Goal: Find specific page/section: Find specific page/section

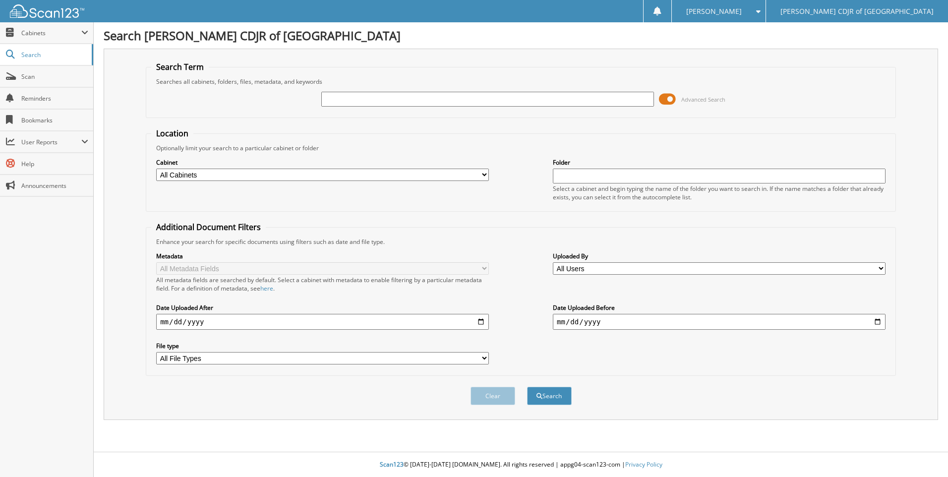
click at [348, 103] on input "text" at bounding box center [487, 99] width 333 height 15
type input "64354"
click at [527, 387] on button "Search" at bounding box center [549, 396] width 45 height 18
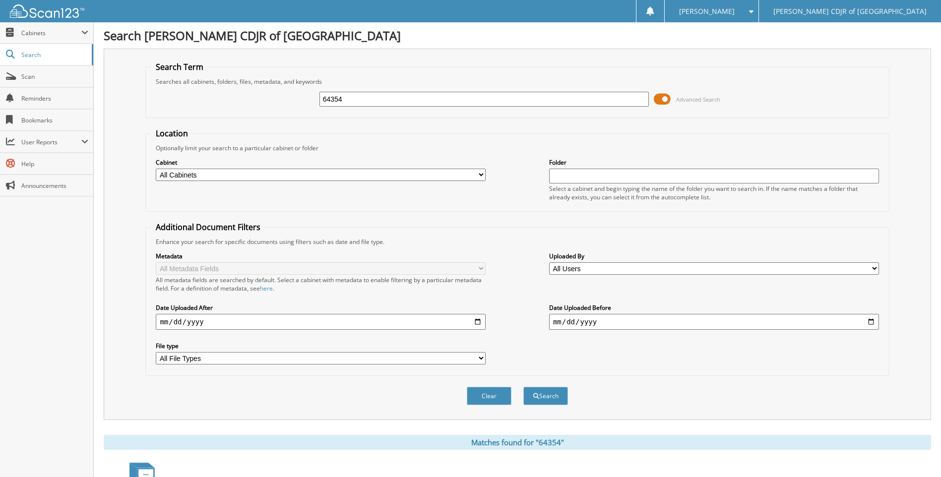
click at [523, 387] on button "Search" at bounding box center [545, 396] width 45 height 18
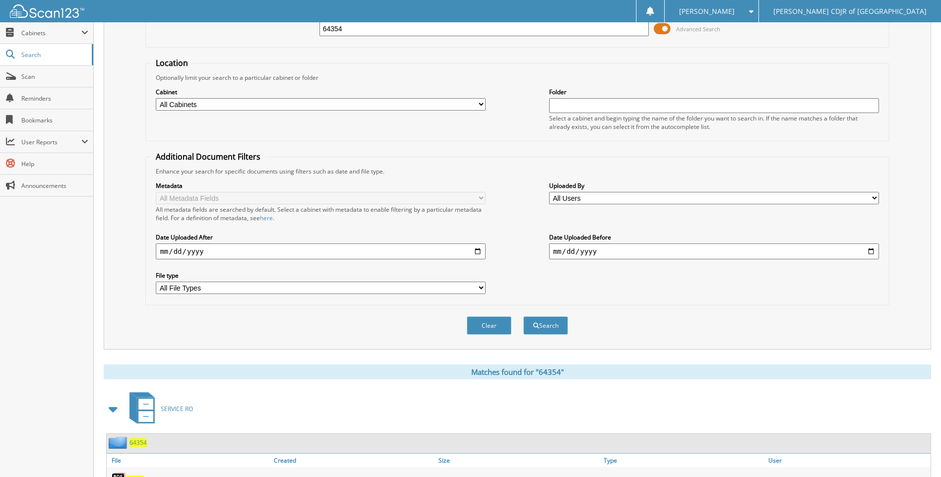
scroll to position [116, 0]
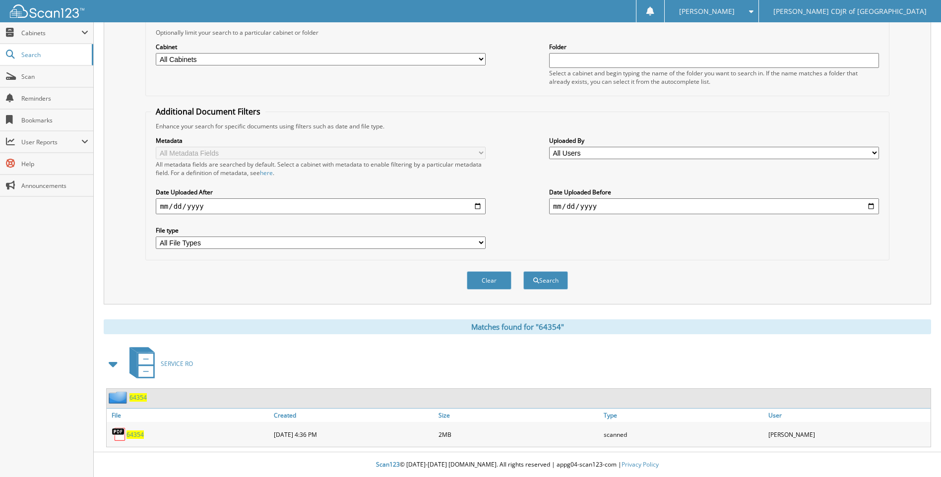
click at [129, 434] on span "64354" at bounding box center [134, 434] width 17 height 8
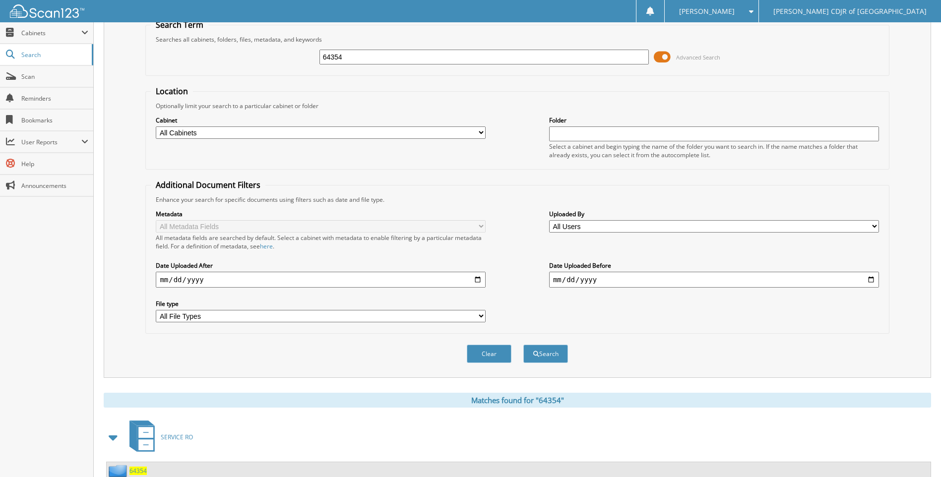
scroll to position [0, 0]
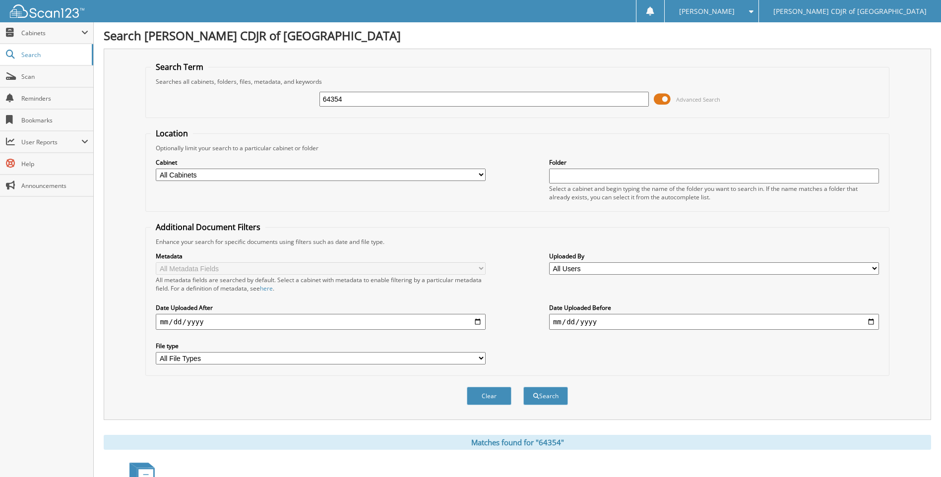
click at [348, 103] on input "64354" at bounding box center [484, 99] width 330 height 15
type input "6"
type input "64360"
click at [523, 387] on button "Search" at bounding box center [545, 396] width 45 height 18
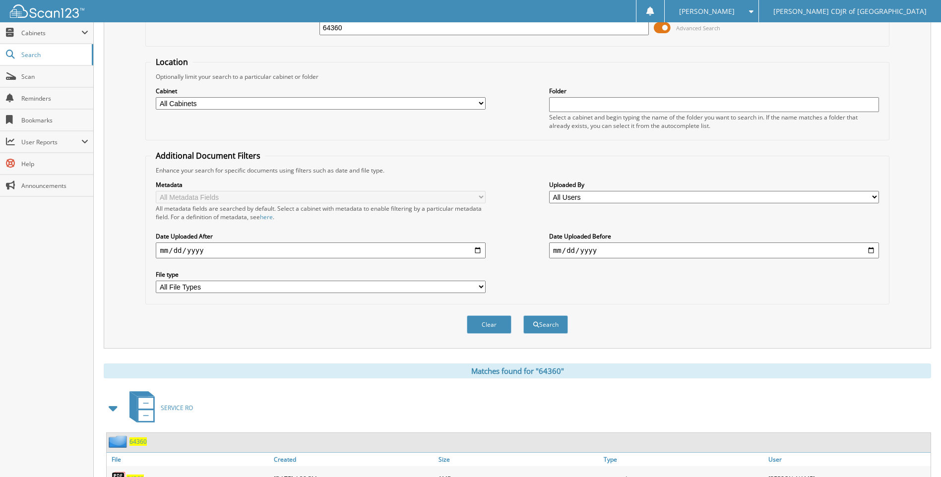
scroll to position [116, 0]
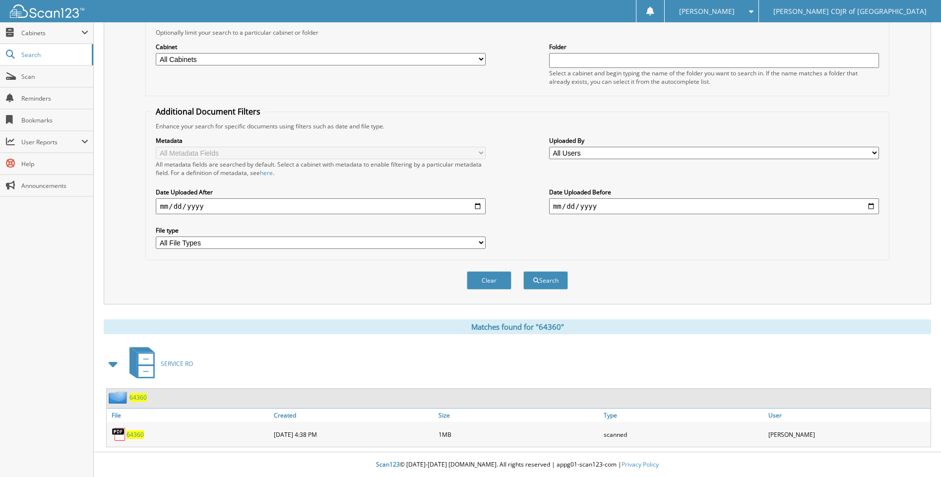
click at [137, 432] on span "64360" at bounding box center [134, 434] width 17 height 8
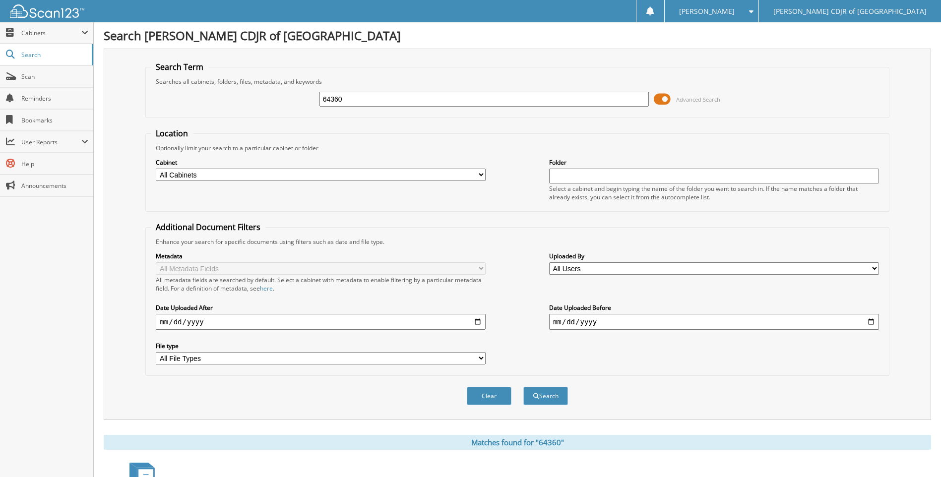
click at [369, 100] on input "64360" at bounding box center [484, 99] width 330 height 15
type input "6"
type input "64361"
click at [523, 387] on button "Search" at bounding box center [545, 396] width 45 height 18
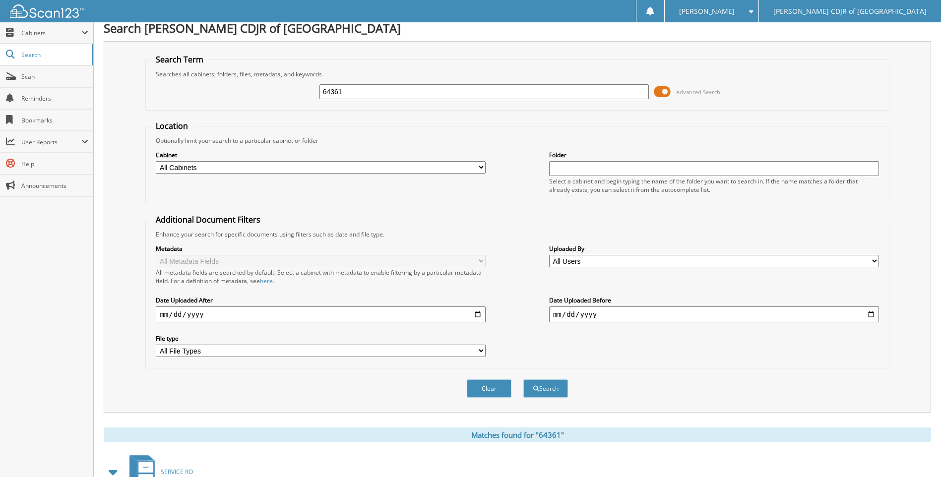
scroll to position [116, 0]
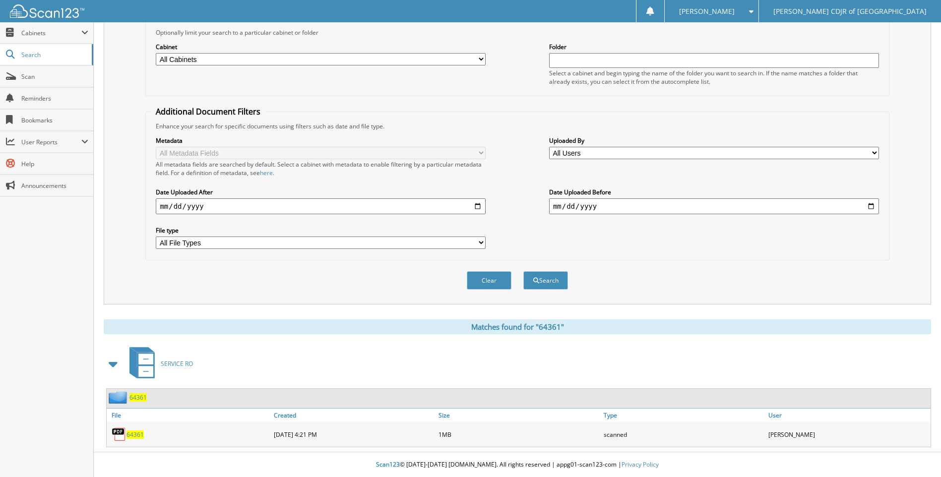
click at [139, 433] on span "64361" at bounding box center [134, 434] width 17 height 8
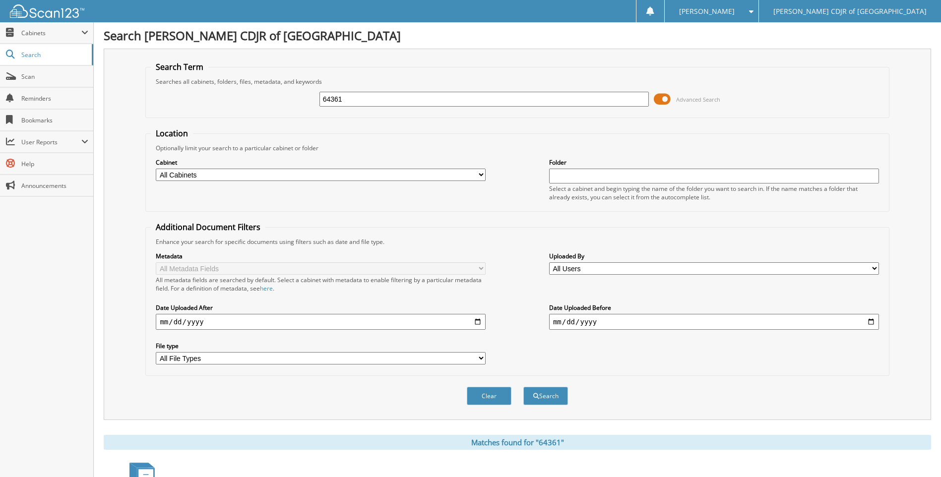
click at [397, 98] on input "64361" at bounding box center [484, 99] width 330 height 15
type input "6"
type input "64381"
click at [523, 387] on button "Search" at bounding box center [545, 396] width 45 height 18
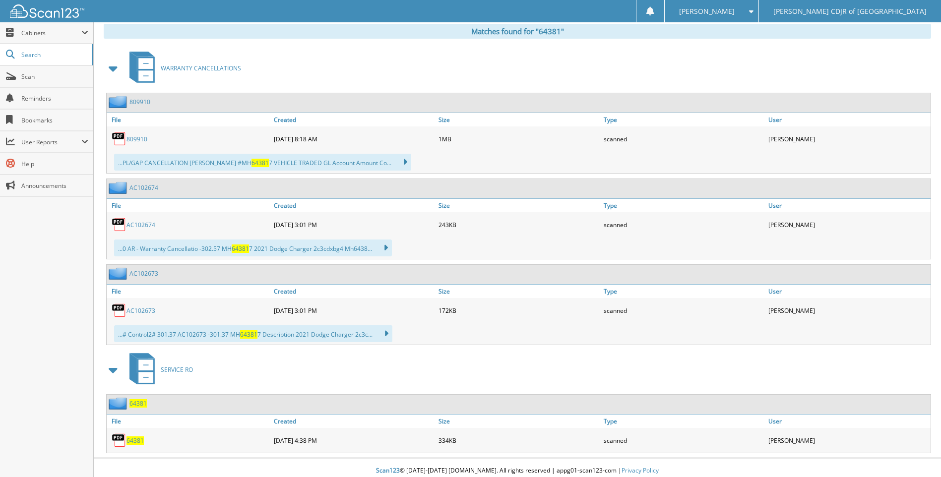
scroll to position [417, 0]
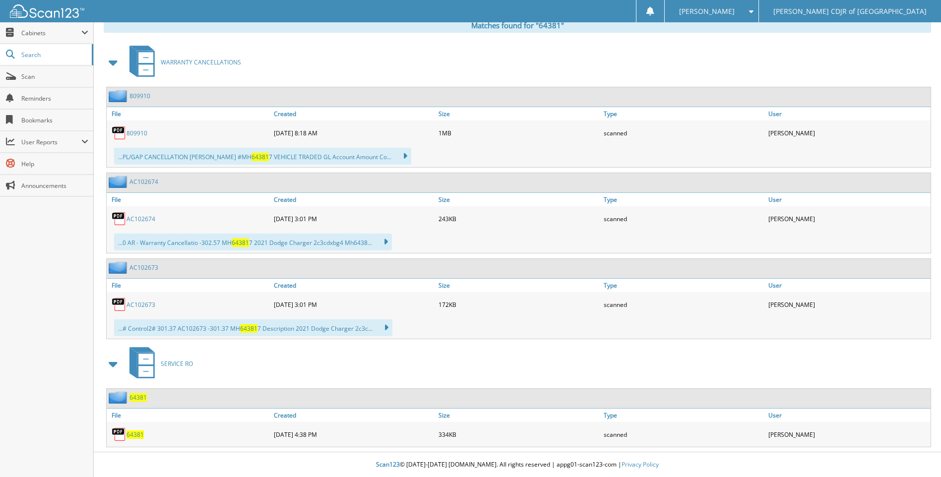
click at [133, 434] on span "64381" at bounding box center [134, 434] width 17 height 8
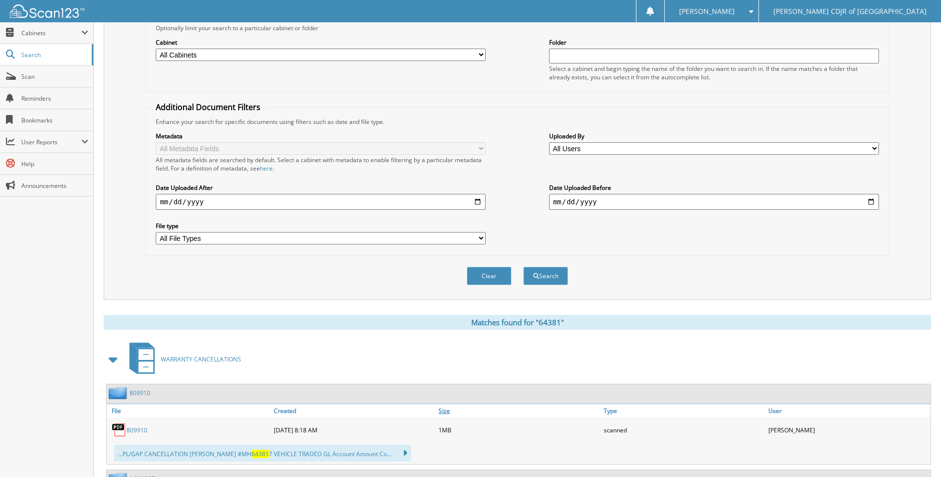
scroll to position [0, 0]
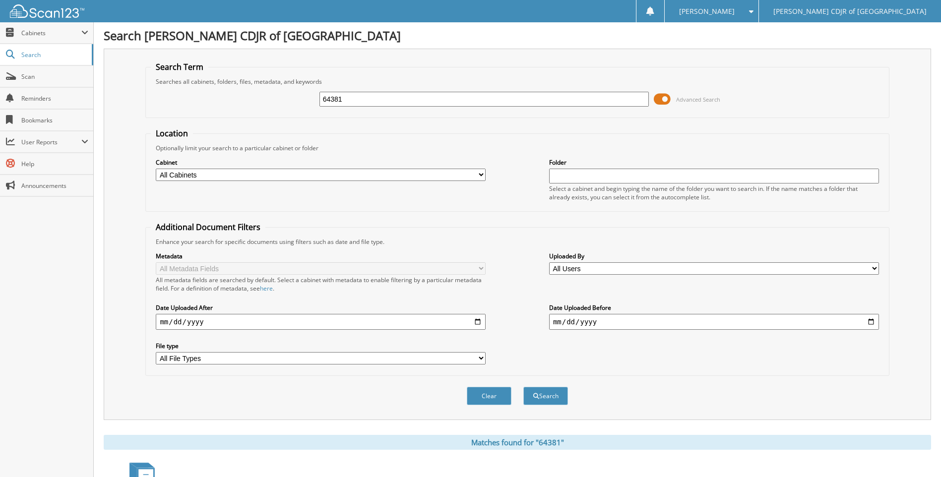
click at [365, 99] on input "64381" at bounding box center [484, 99] width 330 height 15
type input "6"
type input "64410"
click at [523, 387] on button "Search" at bounding box center [545, 396] width 45 height 18
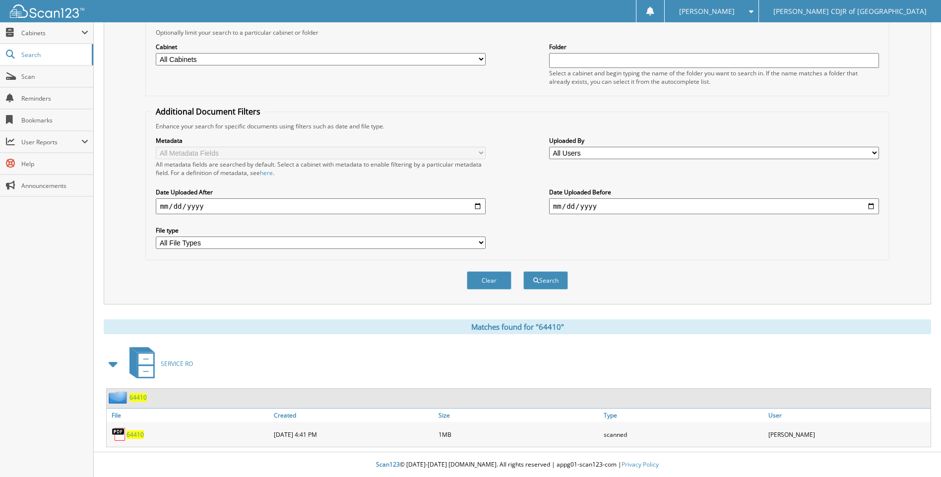
click at [126, 430] on span "64410" at bounding box center [134, 434] width 17 height 8
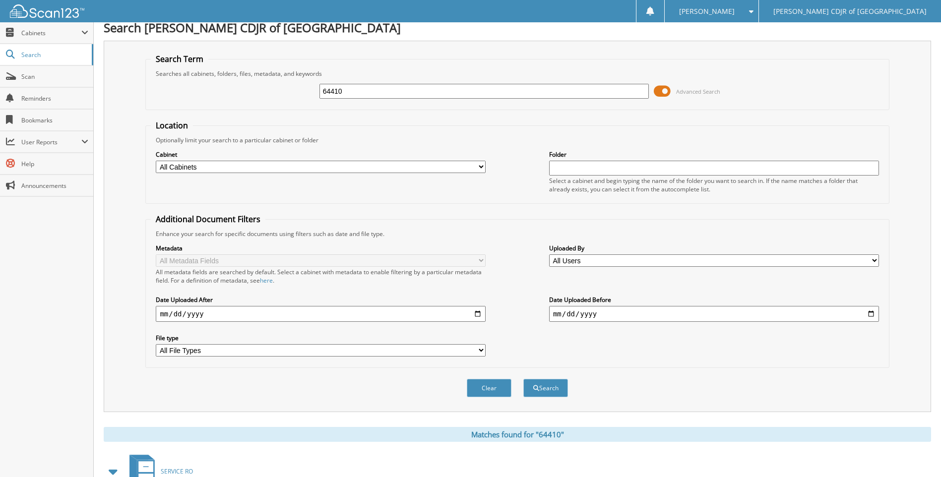
scroll to position [0, 0]
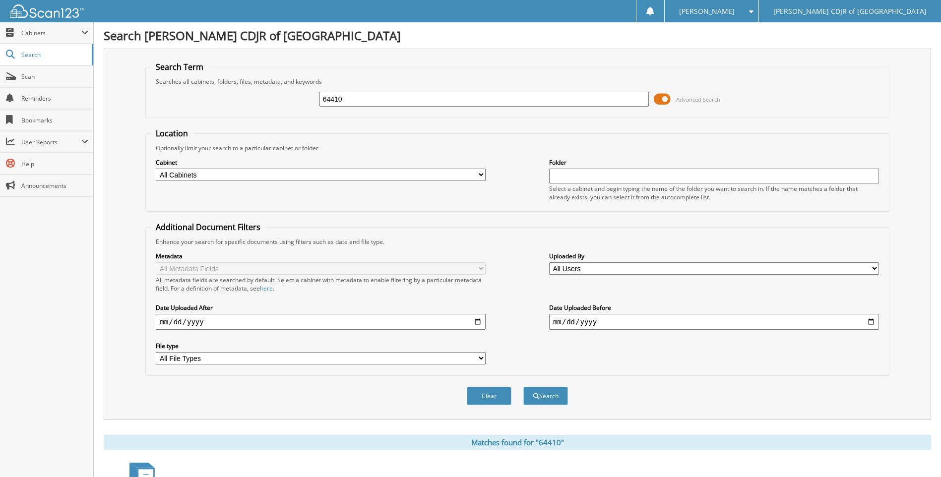
click at [381, 101] on input "64410" at bounding box center [484, 99] width 330 height 15
type input "64415"
click at [523, 387] on button "Search" at bounding box center [545, 396] width 45 height 18
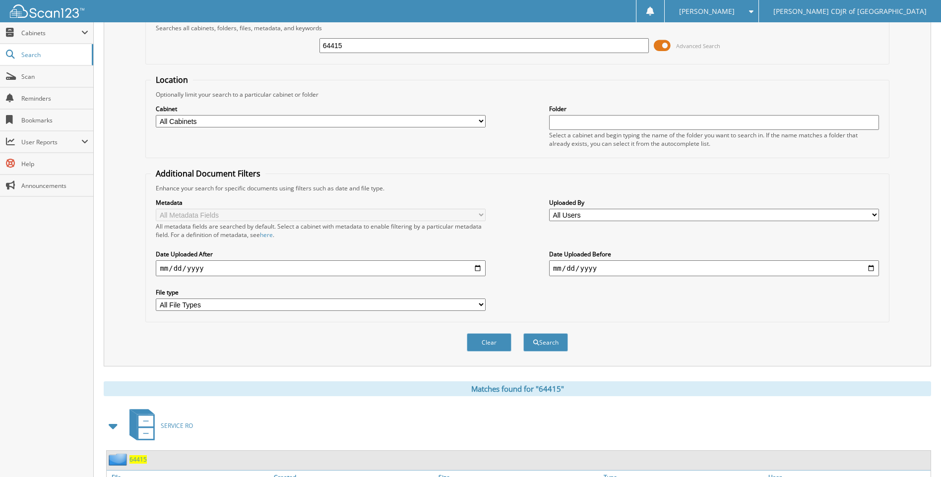
scroll to position [116, 0]
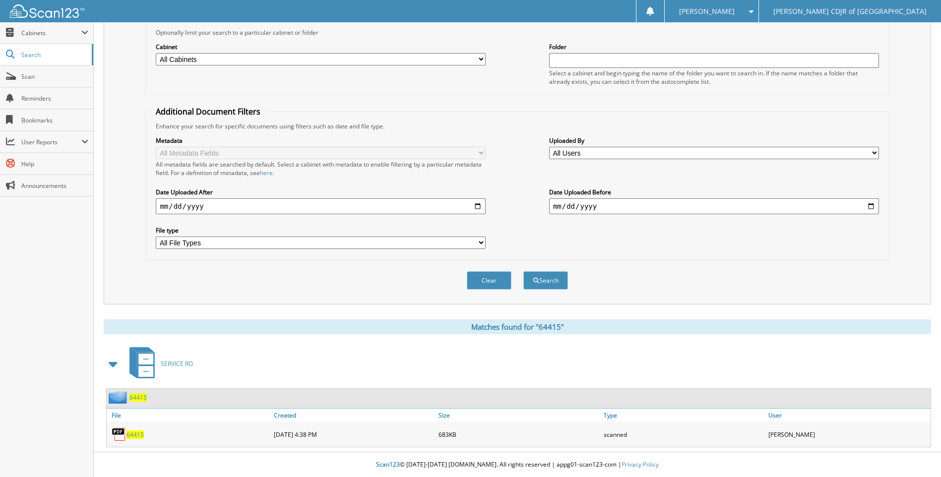
click at [137, 431] on span "64415" at bounding box center [134, 434] width 17 height 8
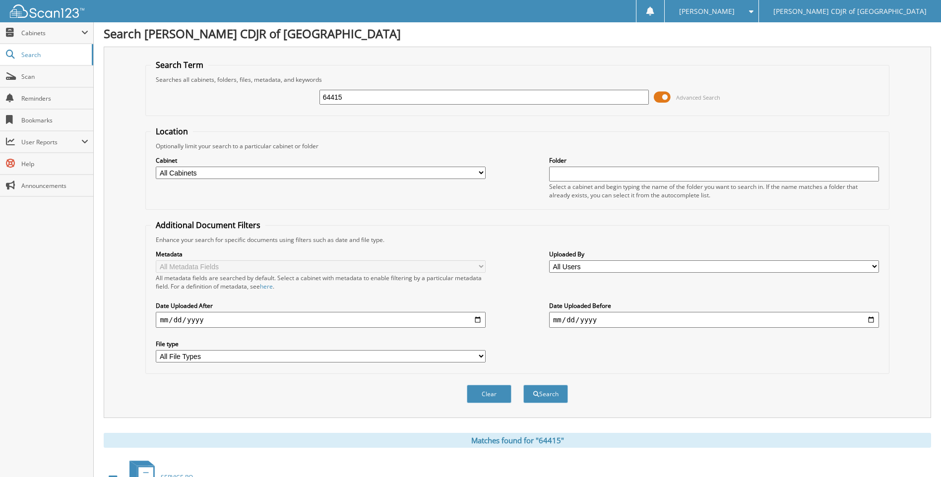
scroll to position [0, 0]
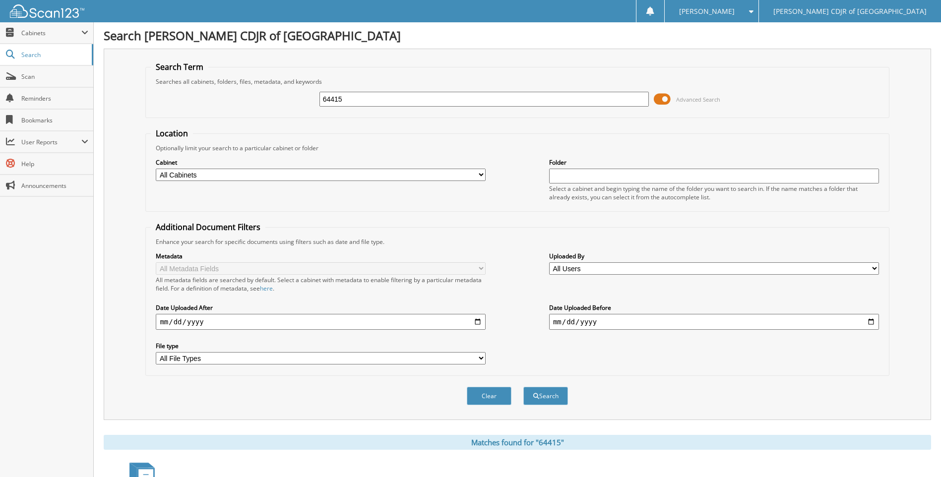
click at [346, 98] on input "64415" at bounding box center [484, 99] width 330 height 15
type input "6"
type input "644116"
click at [523, 387] on button "Search" at bounding box center [545, 396] width 45 height 18
drag, startPoint x: 349, startPoint y: 101, endPoint x: 345, endPoint y: 93, distance: 8.9
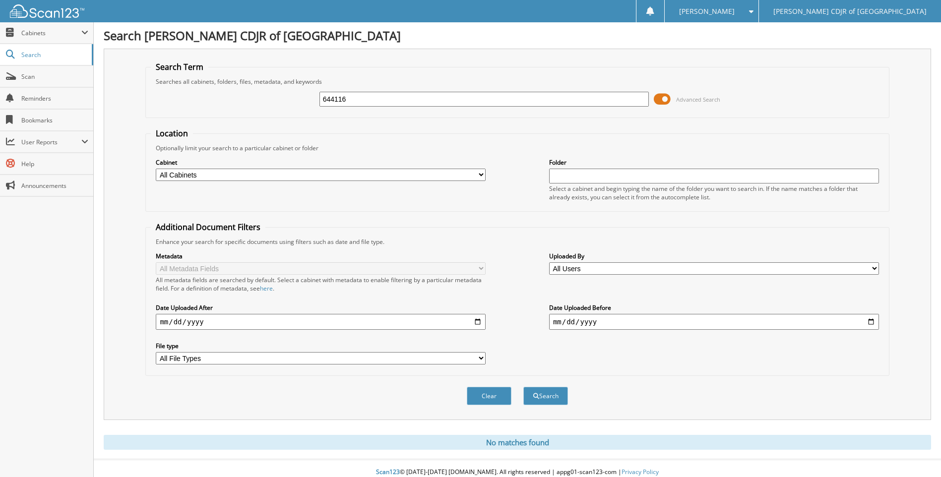
click at [349, 100] on input "644116" at bounding box center [484, 99] width 330 height 15
type input "6"
type input "6446"
click at [523, 387] on button "Search" at bounding box center [545, 396] width 45 height 18
click at [346, 94] on input "6446" at bounding box center [484, 99] width 330 height 15
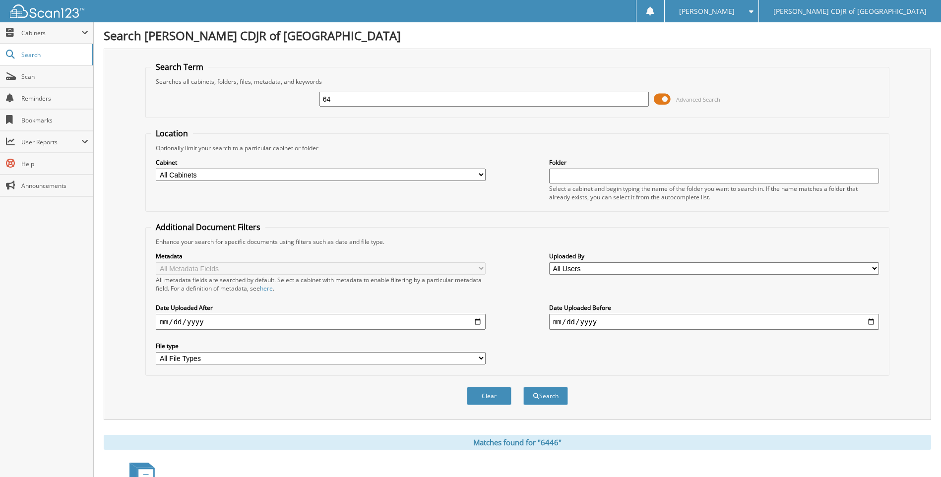
type input "6"
type input "64416"
click at [523, 387] on button "Search" at bounding box center [545, 396] width 45 height 18
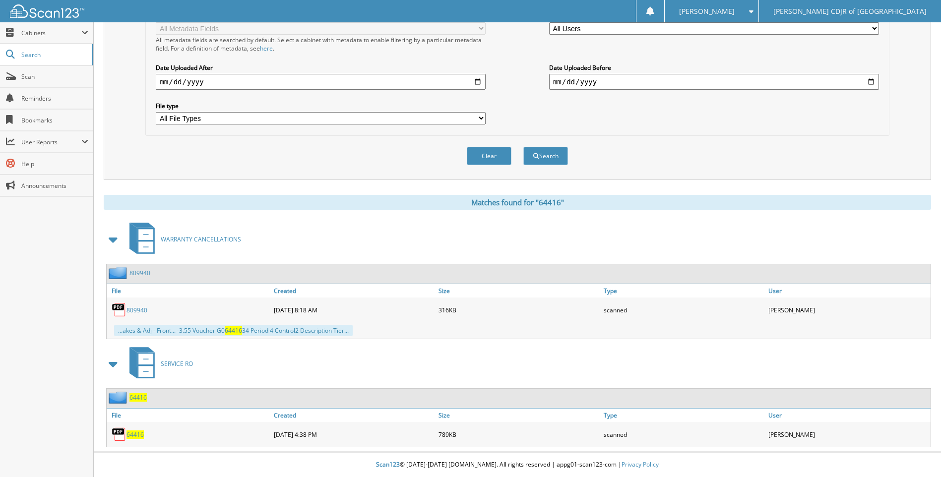
click at [134, 432] on span "64416" at bounding box center [134, 434] width 17 height 8
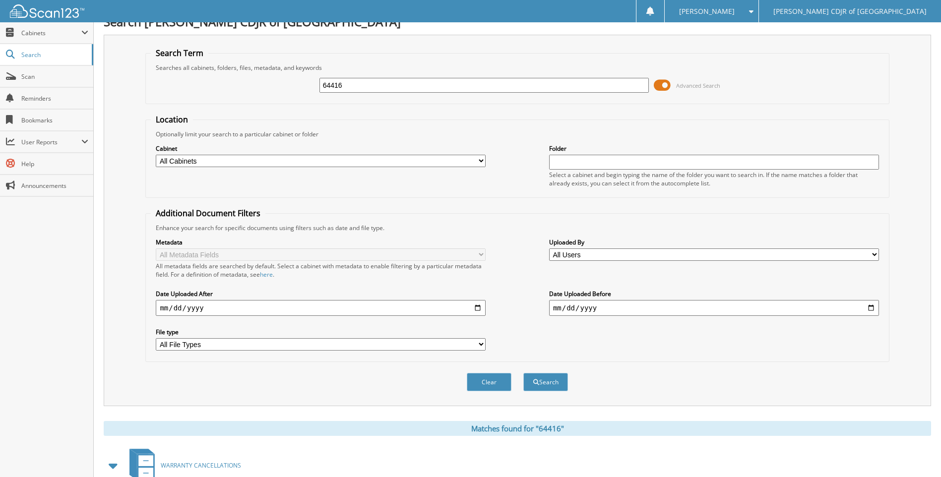
scroll to position [0, 0]
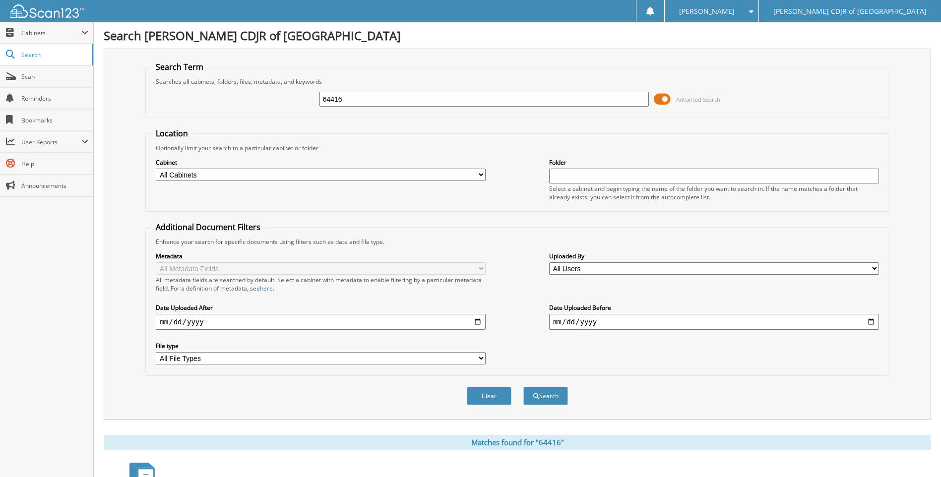
click at [406, 94] on input "64416" at bounding box center [484, 99] width 330 height 15
type input "64418"
click at [523, 387] on button "Search" at bounding box center [545, 396] width 45 height 18
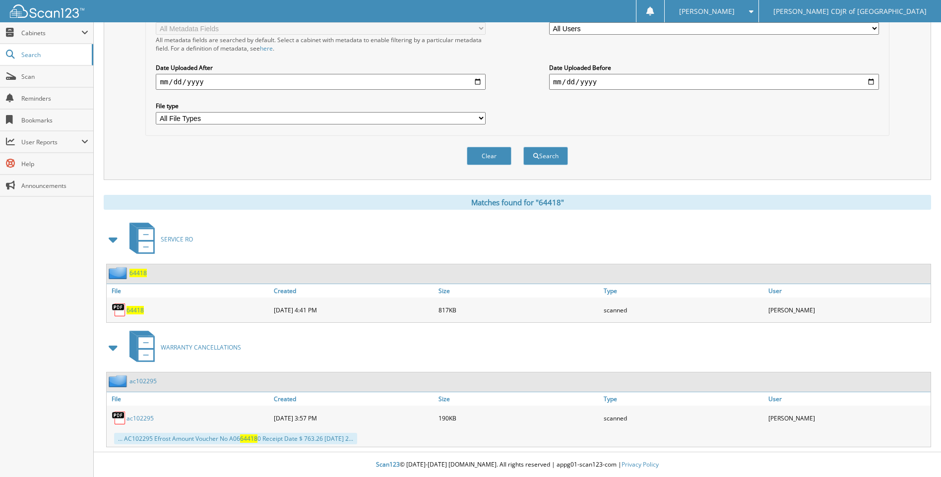
click at [144, 310] on div "64418" at bounding box center [189, 310] width 165 height 20
click at [140, 308] on span "64418" at bounding box center [134, 310] width 17 height 8
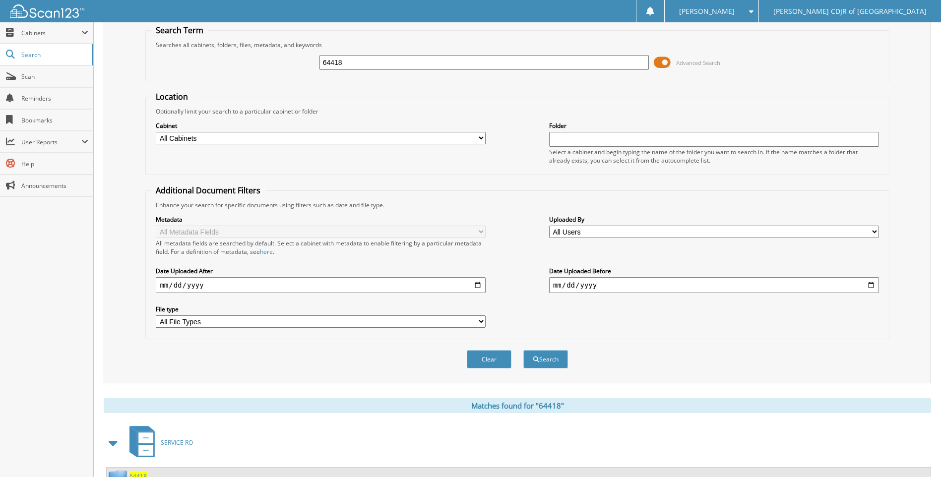
scroll to position [0, 0]
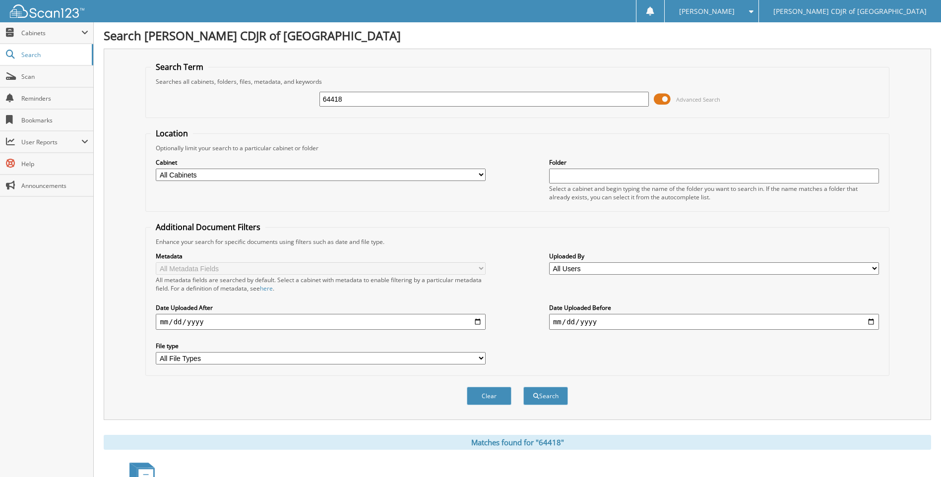
drag, startPoint x: 367, startPoint y: 105, endPoint x: 358, endPoint y: 102, distance: 8.9
click at [365, 104] on input "64418" at bounding box center [484, 99] width 330 height 15
type input "6"
type input "64419"
click at [523, 387] on button "Search" at bounding box center [545, 396] width 45 height 18
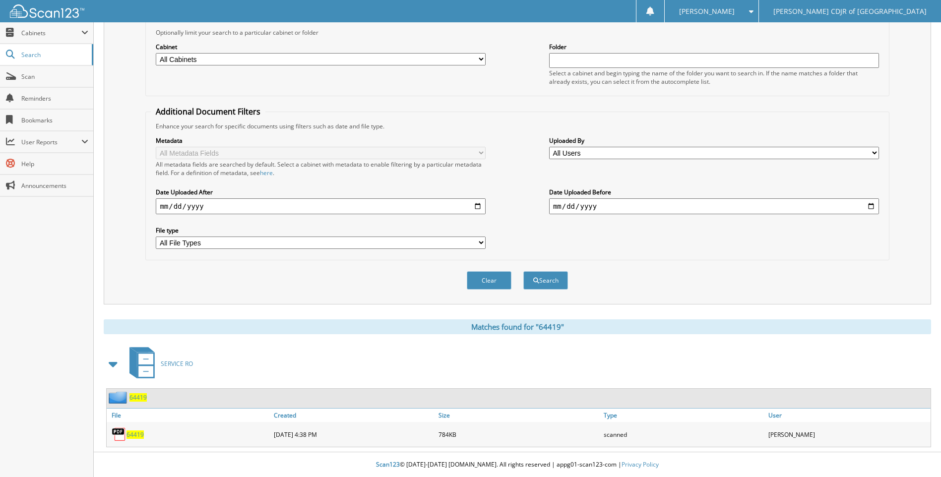
click at [132, 435] on span "64419" at bounding box center [134, 434] width 17 height 8
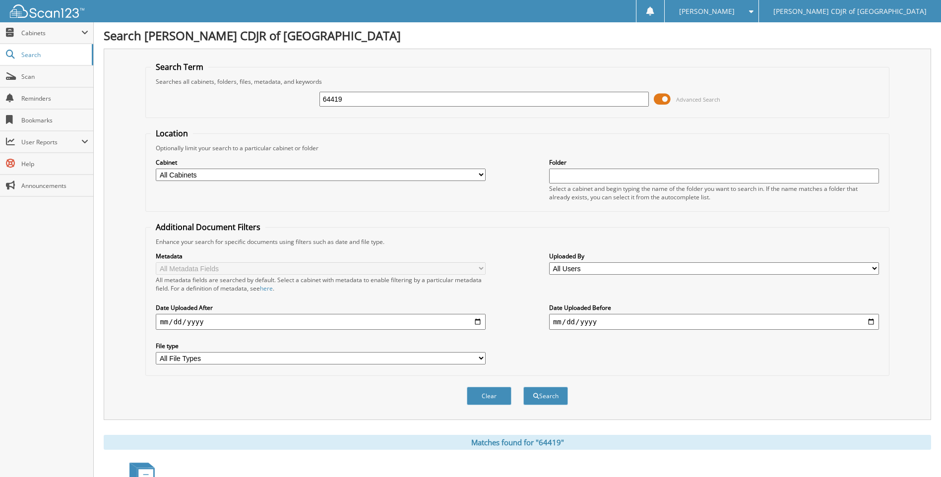
click at [365, 105] on input "64419" at bounding box center [484, 99] width 330 height 15
type input "6"
type input "64420"
click at [523, 387] on button "Search" at bounding box center [545, 396] width 45 height 18
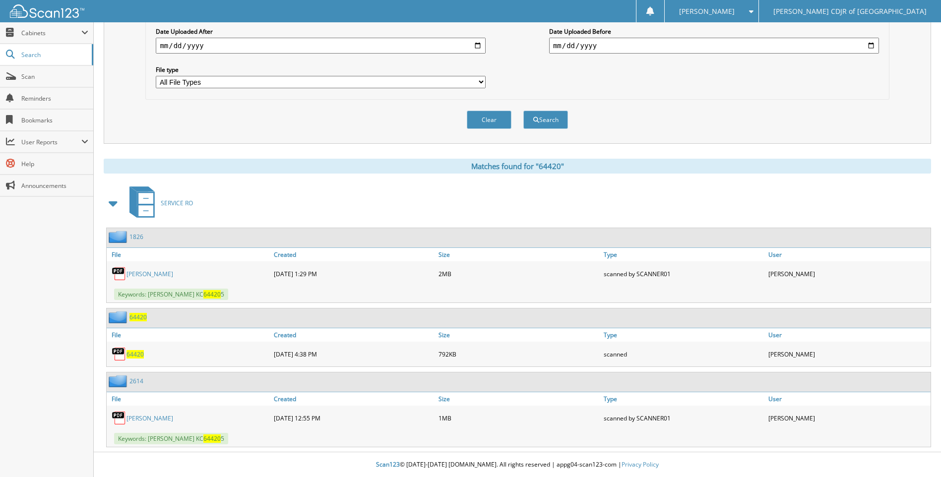
click at [134, 354] on span "64420" at bounding box center [134, 354] width 17 height 8
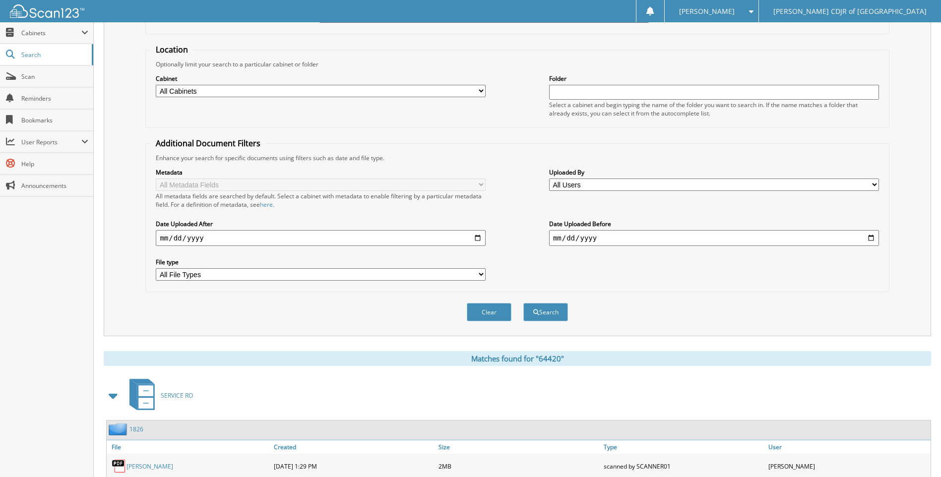
scroll to position [0, 0]
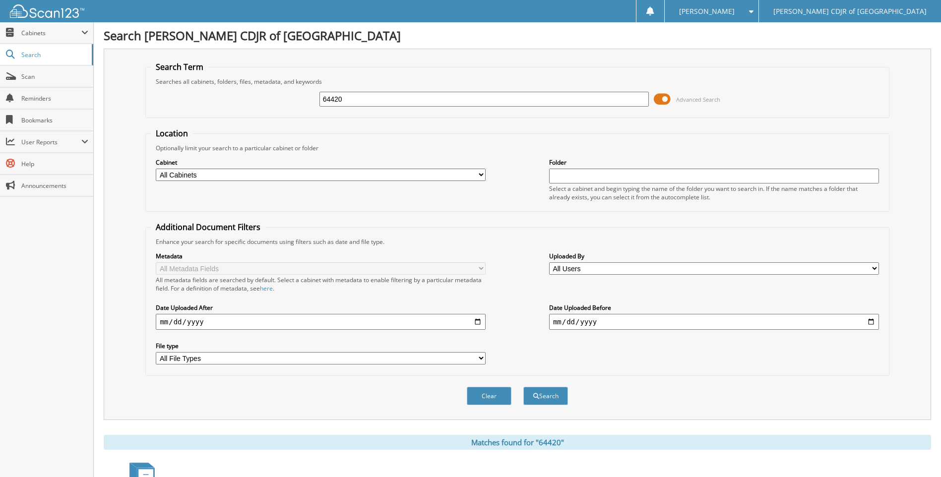
click at [362, 102] on input "64420" at bounding box center [484, 99] width 330 height 15
type input "64436"
click at [523, 387] on button "Search" at bounding box center [545, 396] width 45 height 18
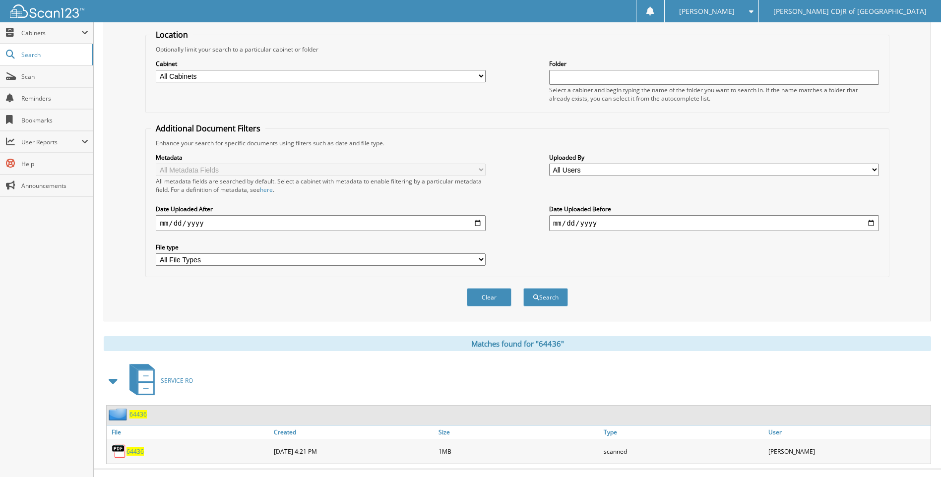
scroll to position [116, 0]
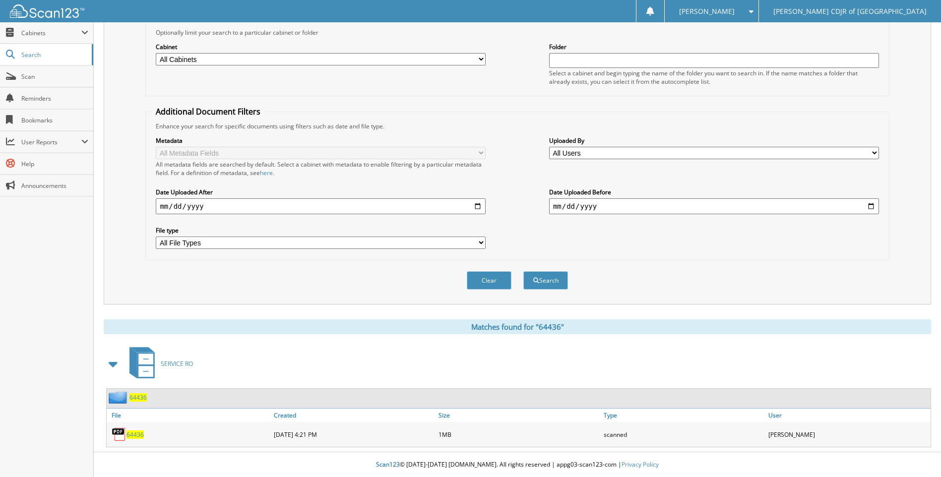
click at [138, 434] on span "64436" at bounding box center [134, 434] width 17 height 8
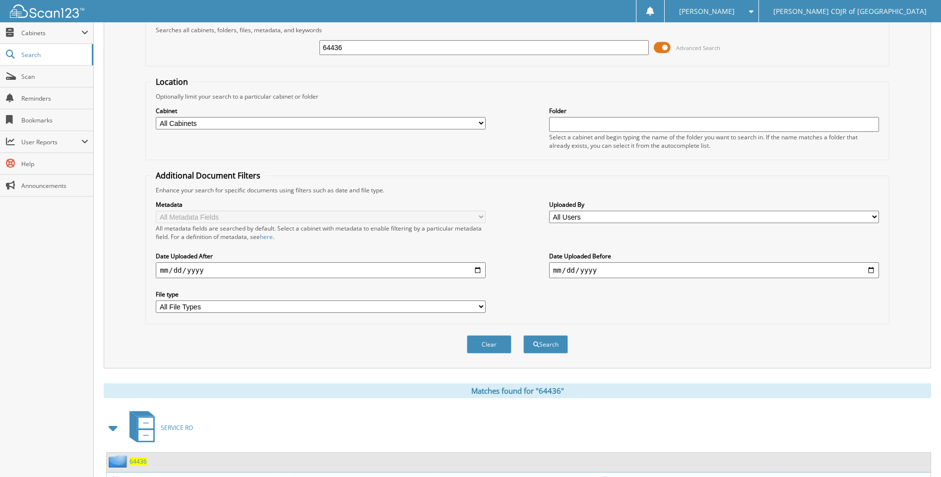
scroll to position [0, 0]
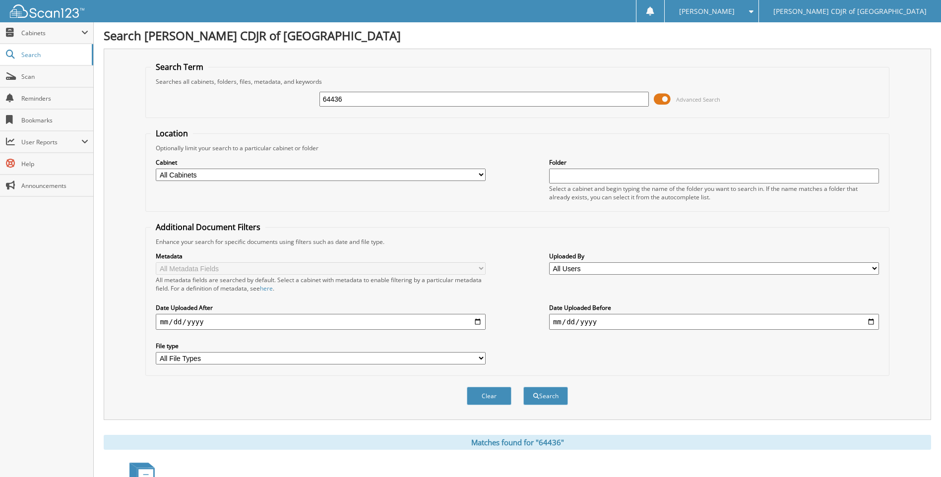
click at [356, 103] on input "64436" at bounding box center [484, 99] width 330 height 15
type input "64438"
click at [523, 387] on button "Search" at bounding box center [545, 396] width 45 height 18
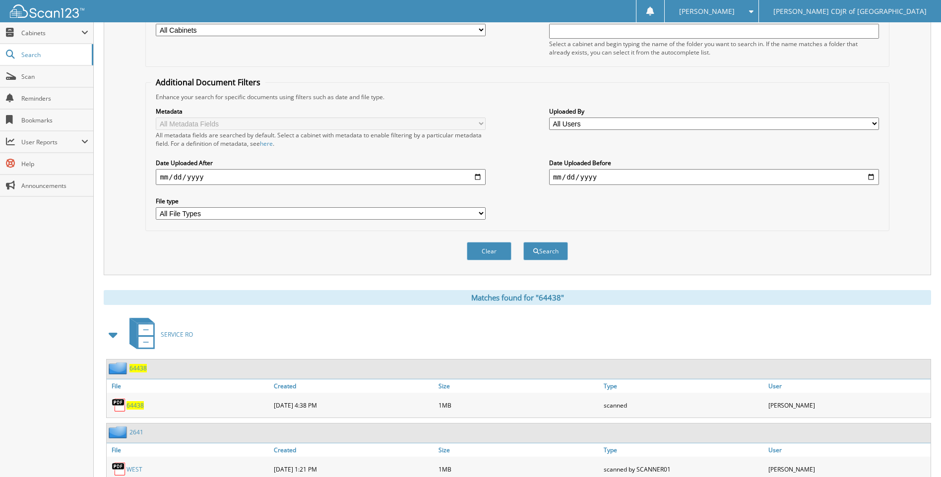
scroll to position [196, 0]
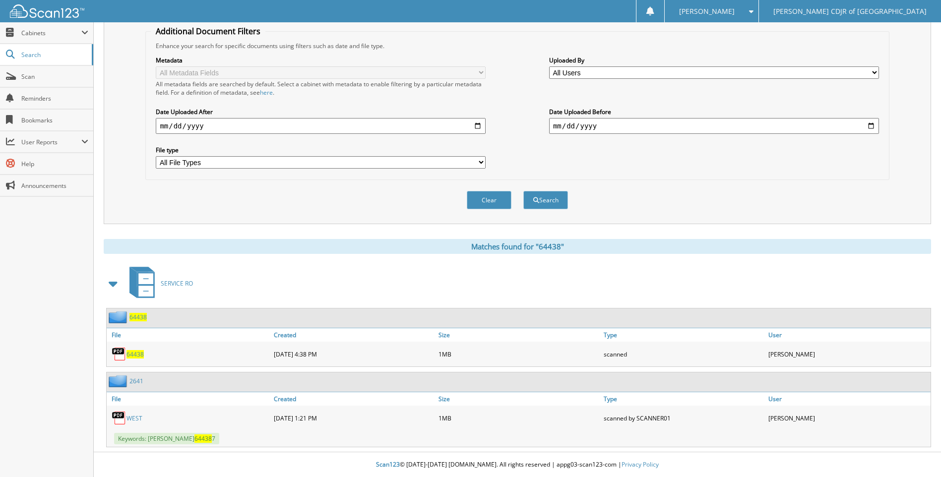
click at [136, 352] on span "64438" at bounding box center [134, 354] width 17 height 8
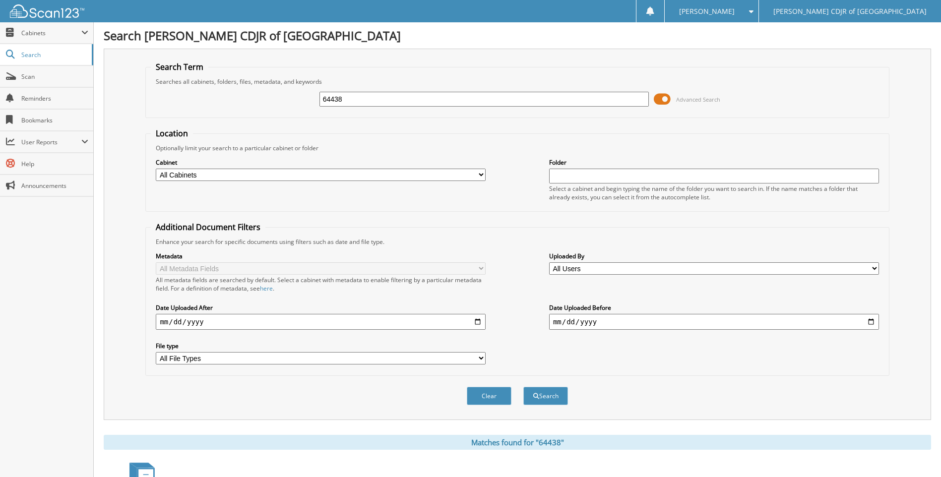
click at [358, 102] on input "64438" at bounding box center [484, 99] width 330 height 15
type input "6"
type input "64443"
click at [523, 387] on button "Search" at bounding box center [545, 396] width 45 height 18
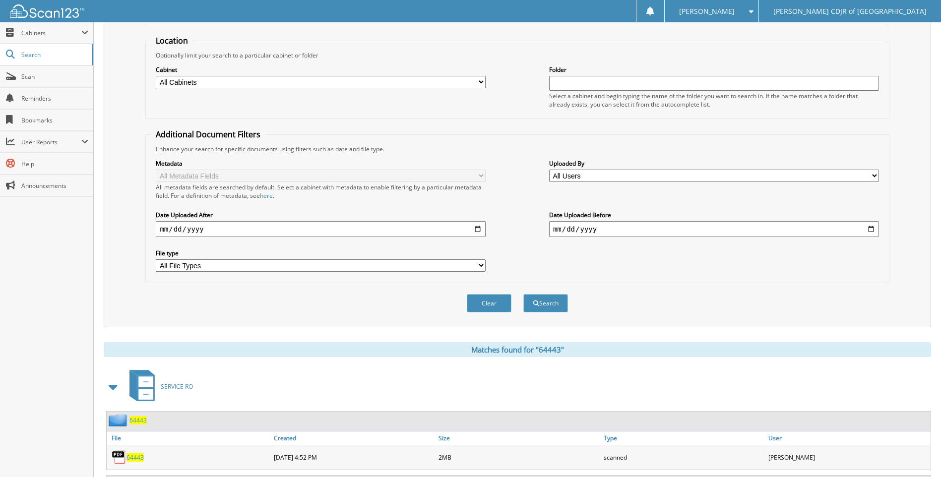
scroll to position [196, 0]
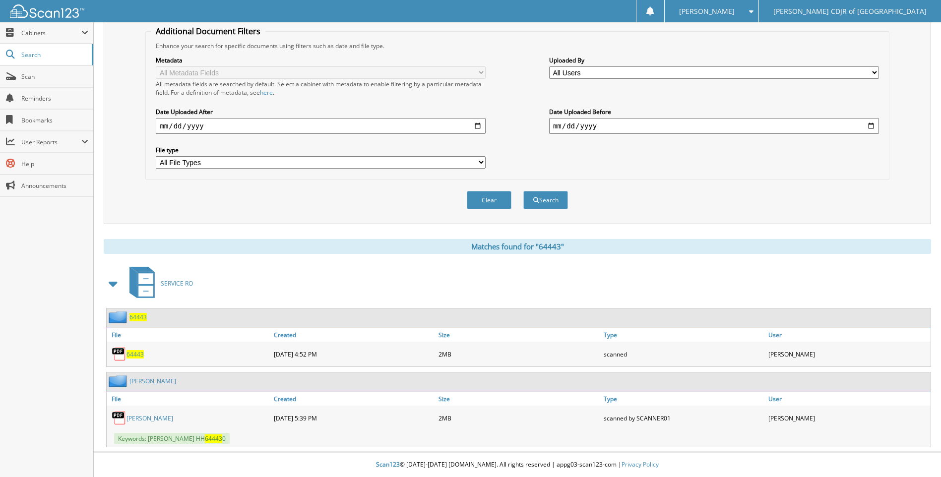
click at [137, 358] on span "64443" at bounding box center [134, 354] width 17 height 8
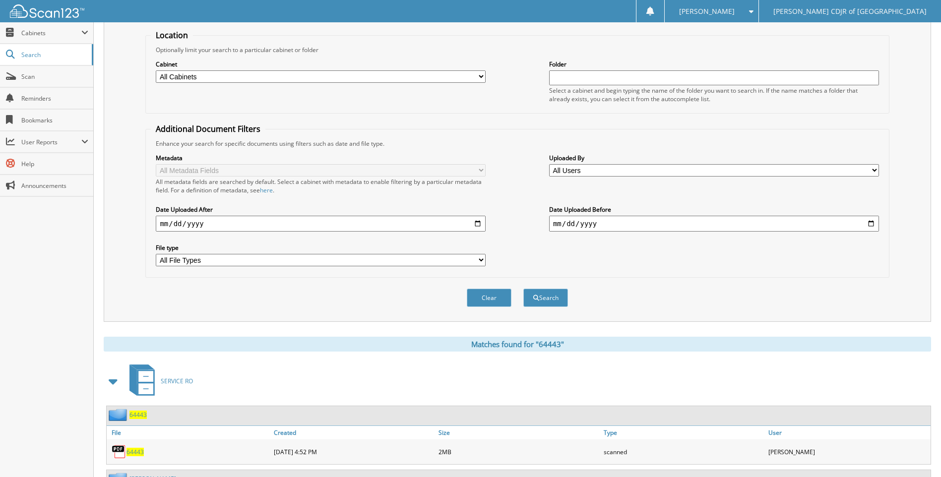
scroll to position [0, 0]
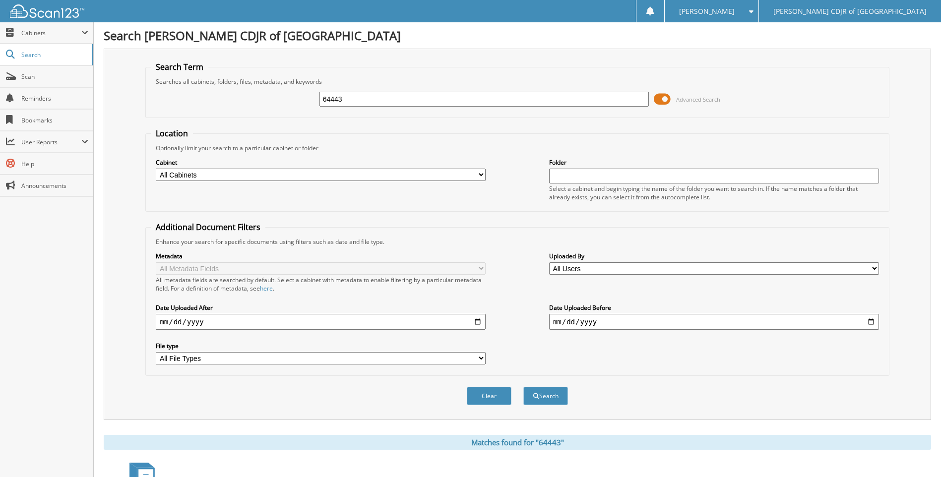
click at [370, 96] on input "64443" at bounding box center [484, 99] width 330 height 15
type input "6"
type input "64450"
click at [523, 387] on button "Search" at bounding box center [545, 396] width 45 height 18
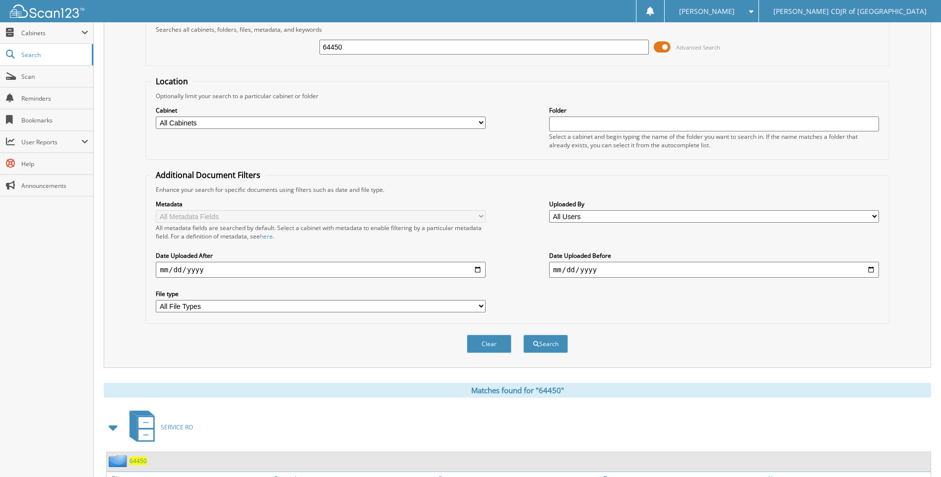
scroll to position [116, 0]
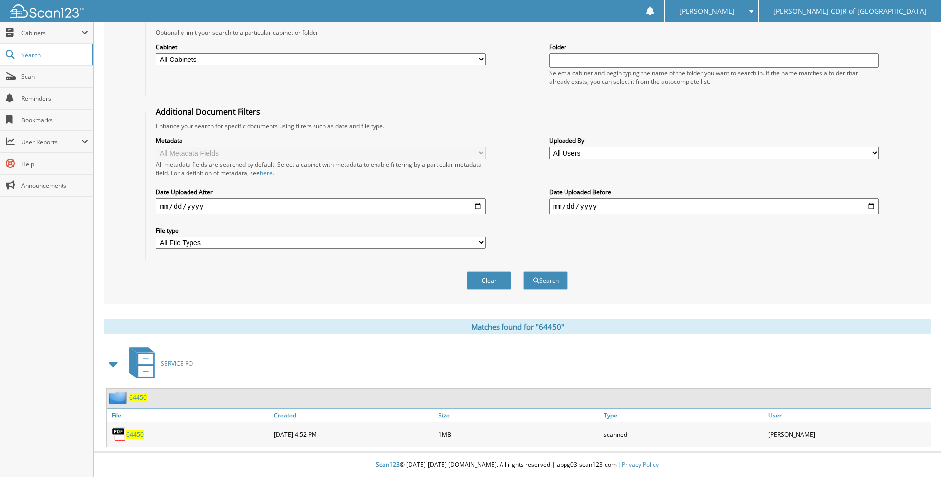
click at [135, 431] on span "64450" at bounding box center [134, 434] width 17 height 8
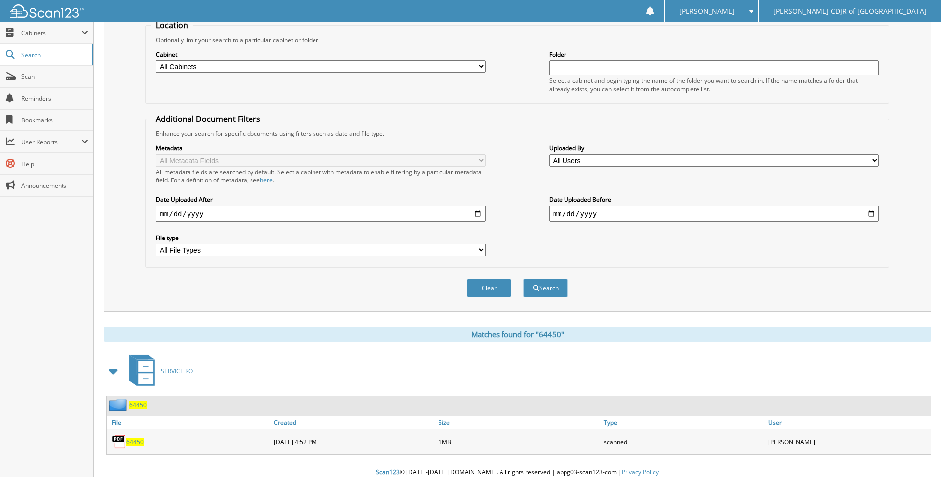
scroll to position [0, 0]
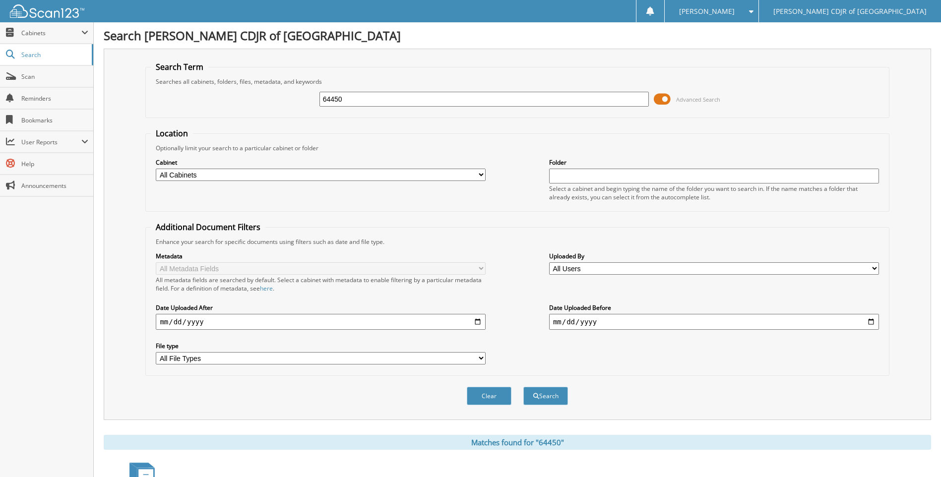
click at [351, 100] on input "64450" at bounding box center [484, 99] width 330 height 15
type input "6"
type input "64451"
click at [523, 387] on button "Search" at bounding box center [545, 396] width 45 height 18
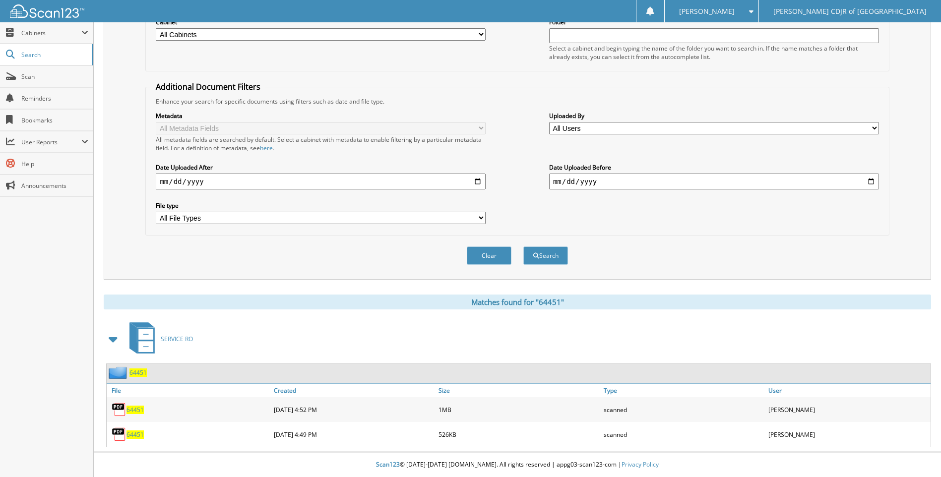
click at [139, 436] on span "64451" at bounding box center [134, 434] width 17 height 8
click at [132, 416] on div "64451" at bounding box center [189, 410] width 165 height 20
click at [131, 411] on span "64451" at bounding box center [134, 410] width 17 height 8
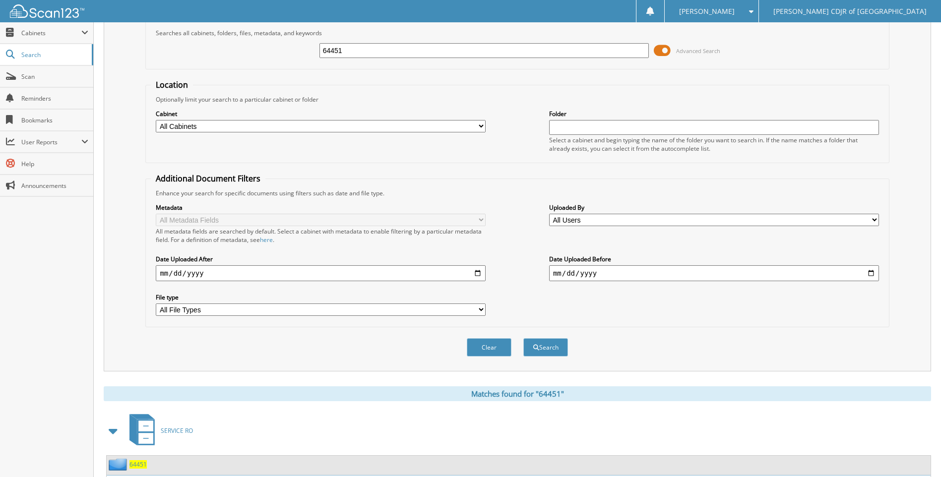
scroll to position [0, 0]
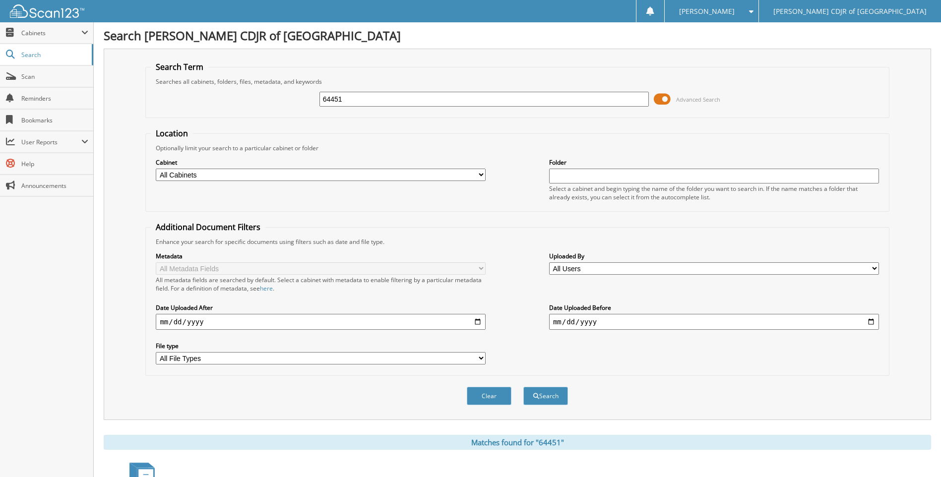
click at [355, 97] on input "64451" at bounding box center [484, 99] width 330 height 15
type input "6"
type input "64452"
click at [523, 387] on button "Search" at bounding box center [545, 396] width 45 height 18
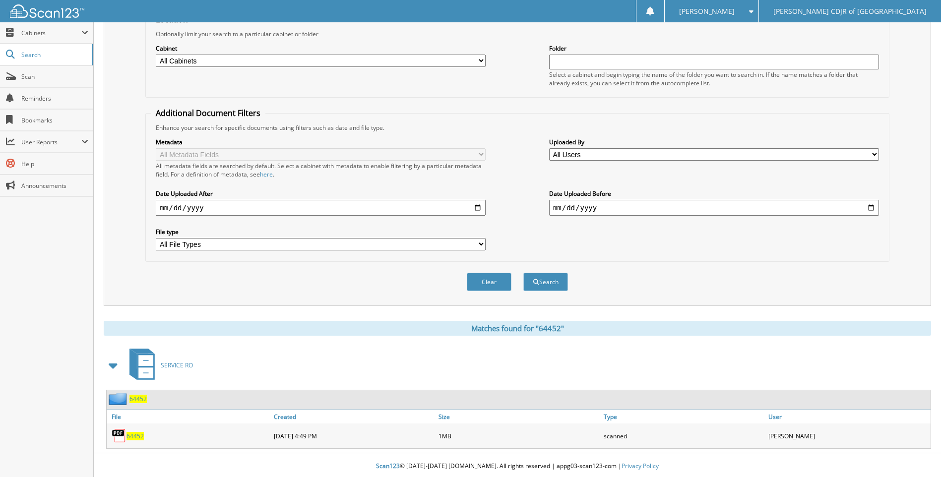
scroll to position [116, 0]
click at [136, 436] on span "64452" at bounding box center [134, 434] width 17 height 8
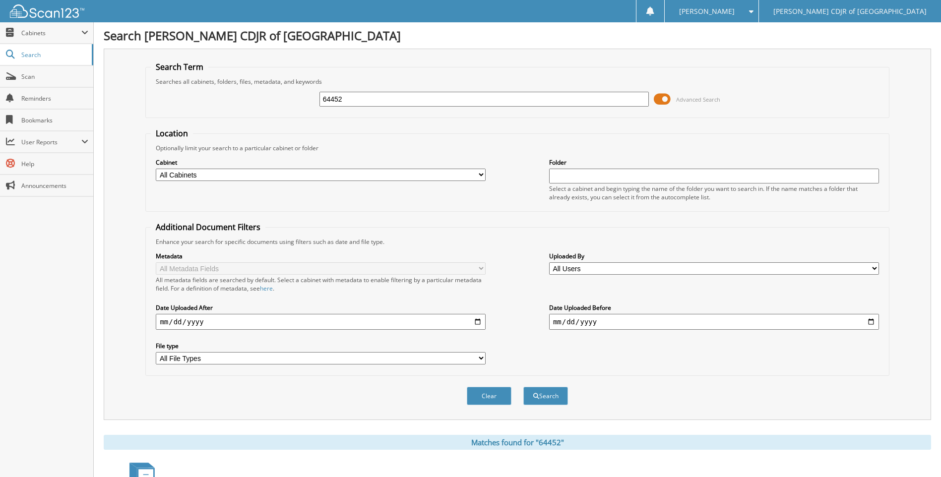
click at [377, 100] on input "64452" at bounding box center [484, 99] width 330 height 15
type input "64454"
click at [523, 387] on button "Search" at bounding box center [545, 396] width 45 height 18
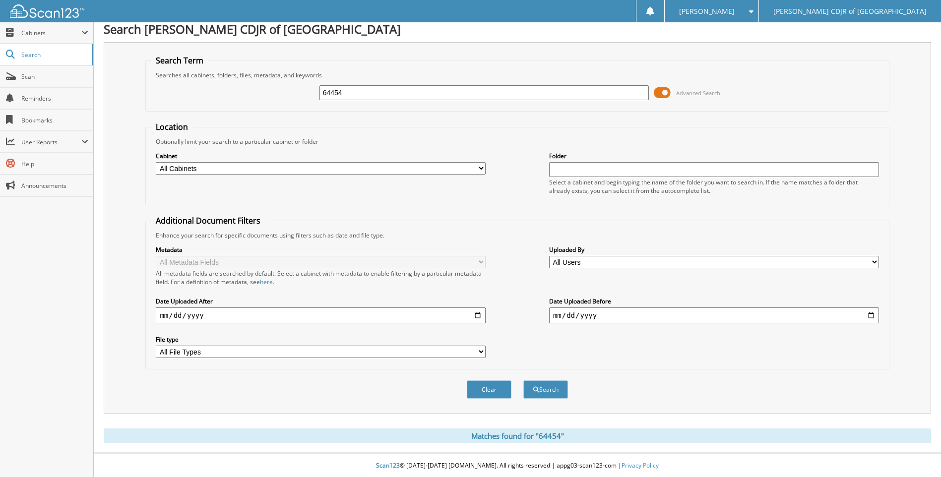
scroll to position [8, 0]
click at [366, 93] on input "64454" at bounding box center [484, 91] width 330 height 15
type input "6"
type input "64462"
click at [523, 379] on button "Search" at bounding box center [545, 388] width 45 height 18
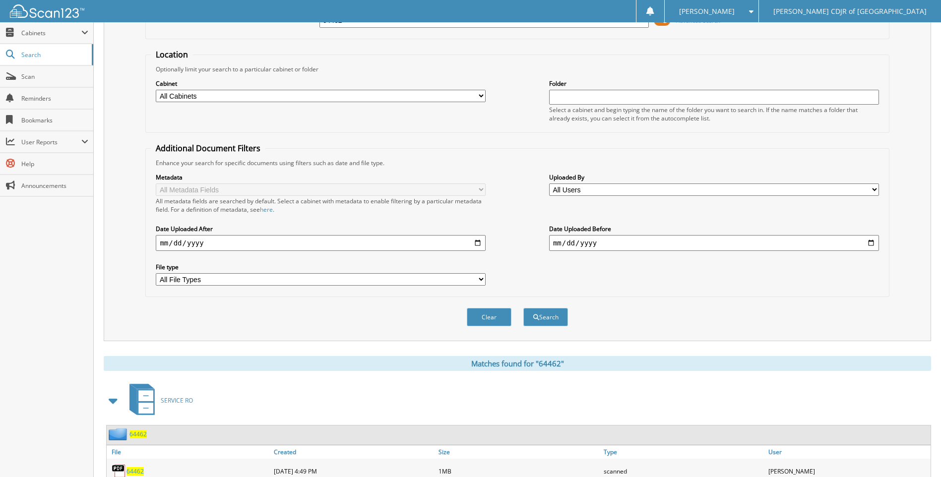
scroll to position [116, 0]
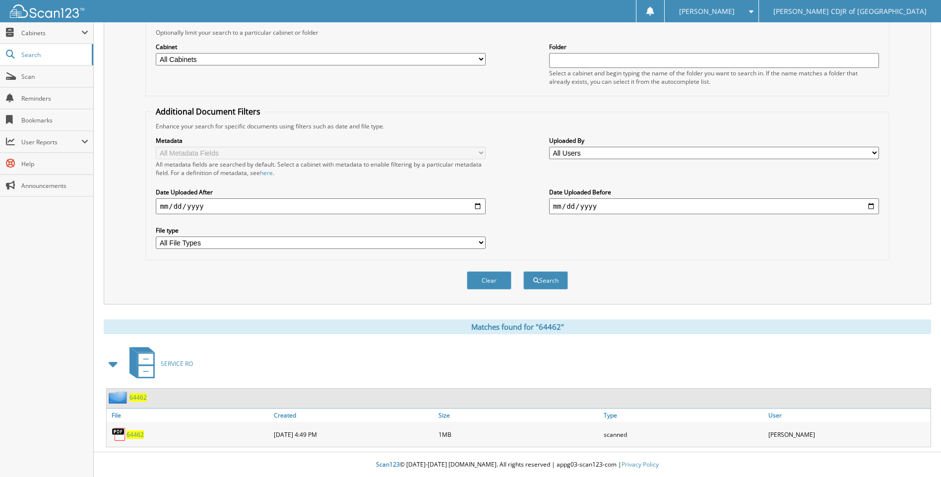
click at [137, 437] on span "64462" at bounding box center [134, 434] width 17 height 8
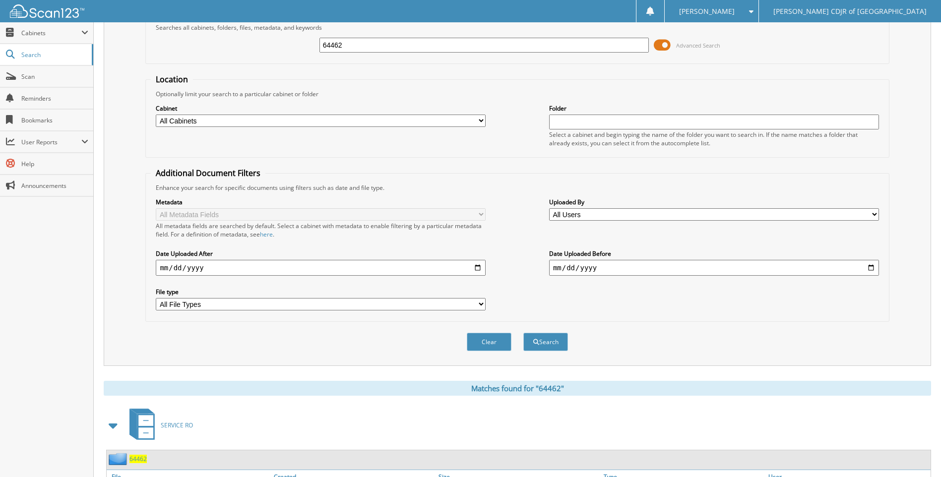
scroll to position [0, 0]
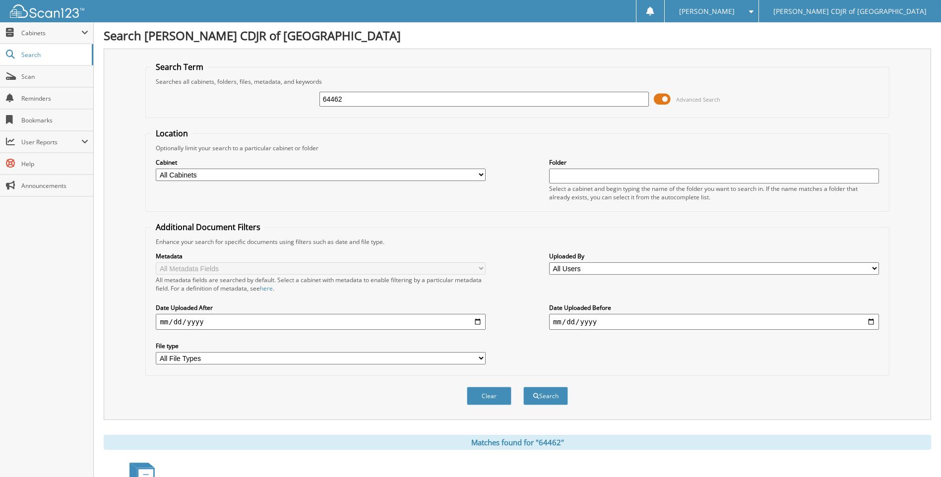
click at [351, 98] on input "64462" at bounding box center [484, 99] width 330 height 15
type input "6"
type input "64468"
click at [523, 387] on button "Search" at bounding box center [545, 396] width 45 height 18
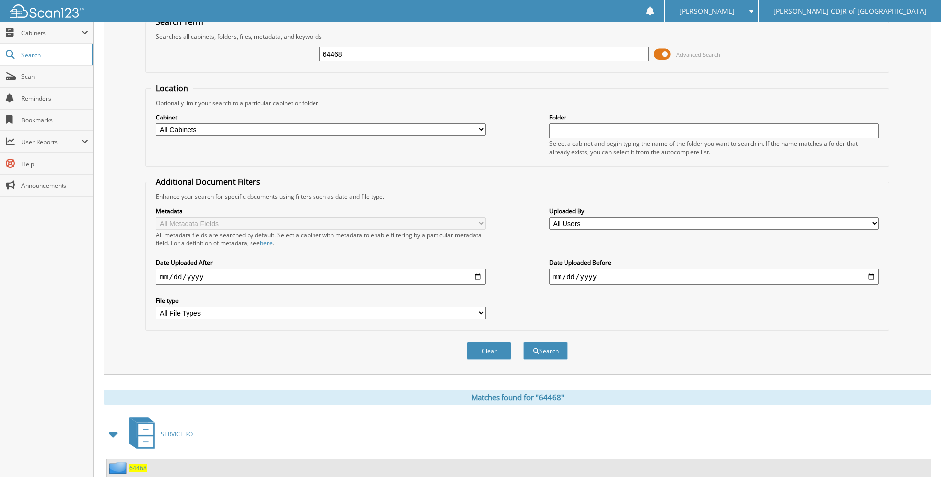
scroll to position [116, 0]
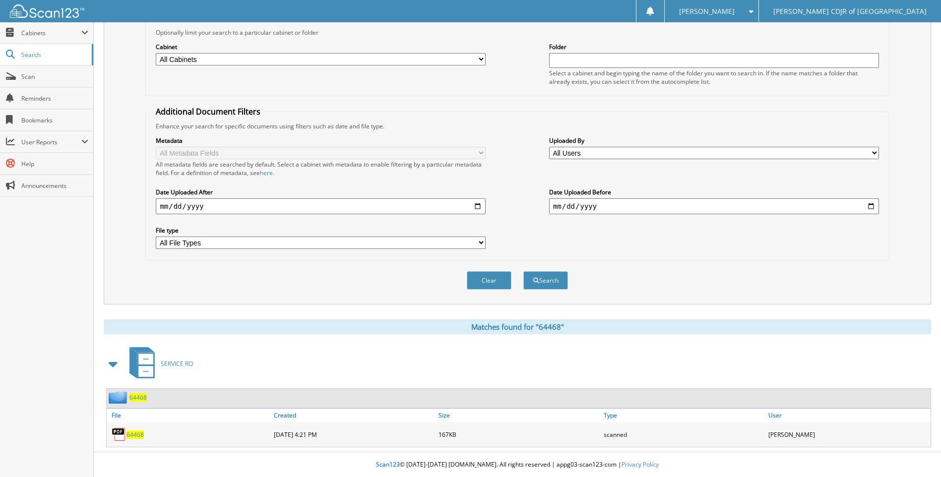
click at [136, 433] on span "64468" at bounding box center [134, 434] width 17 height 8
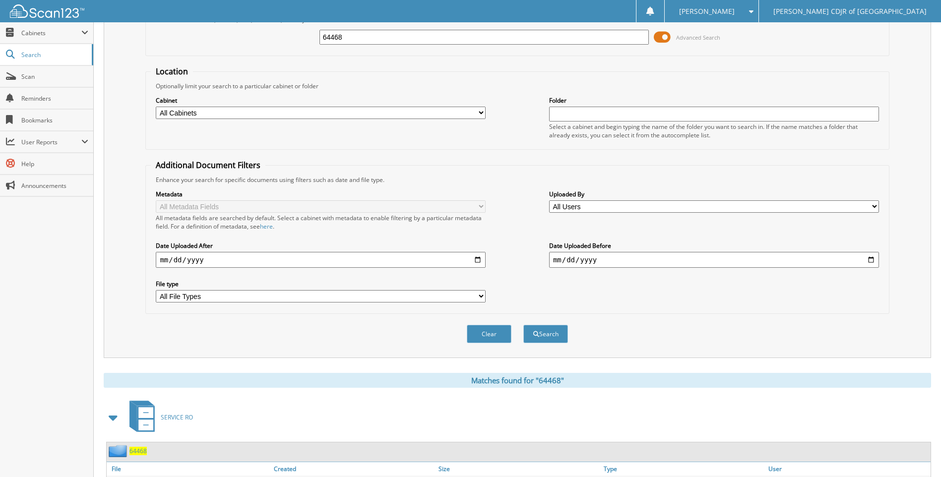
scroll to position [0, 0]
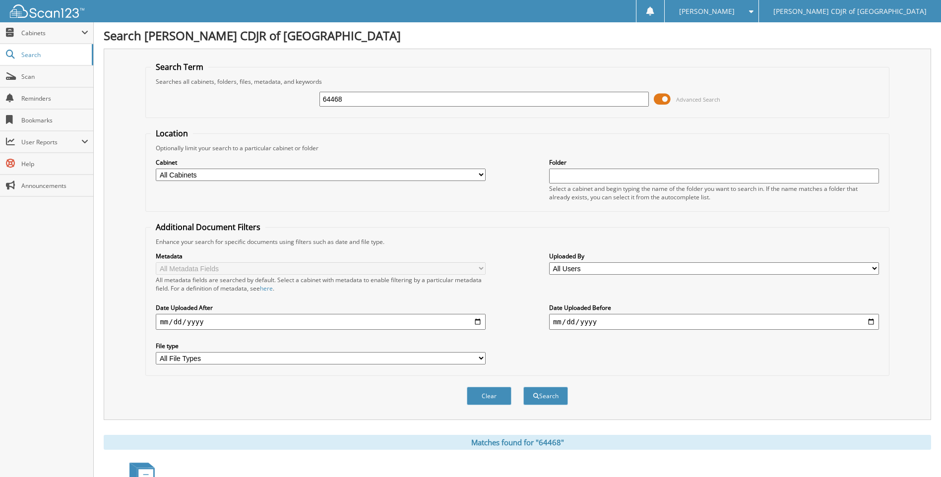
click at [371, 102] on input "64468" at bounding box center [484, 99] width 330 height 15
type input "6"
type input "64473"
click at [523, 387] on button "Search" at bounding box center [545, 396] width 45 height 18
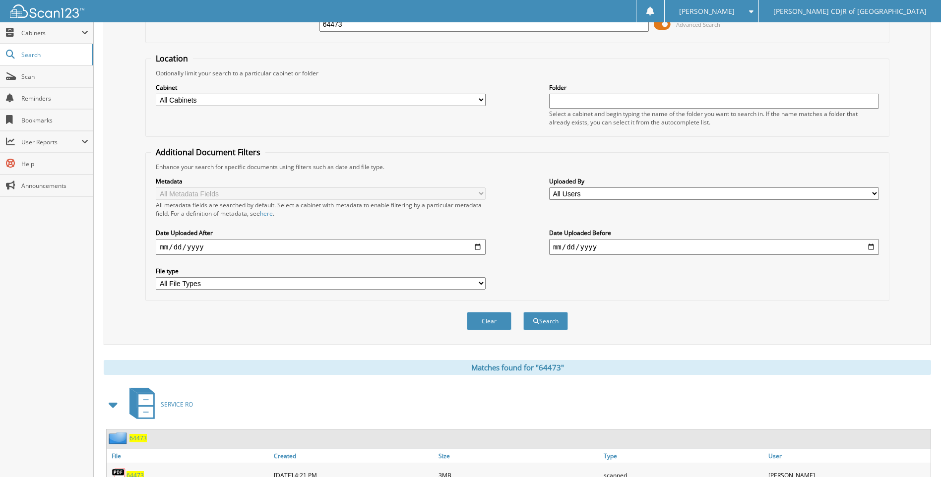
scroll to position [116, 0]
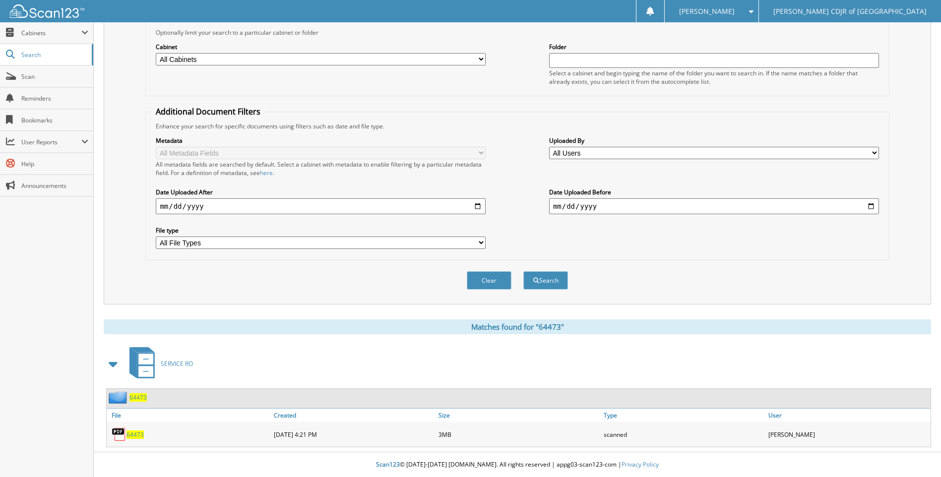
click at [131, 435] on span "64473" at bounding box center [134, 434] width 17 height 8
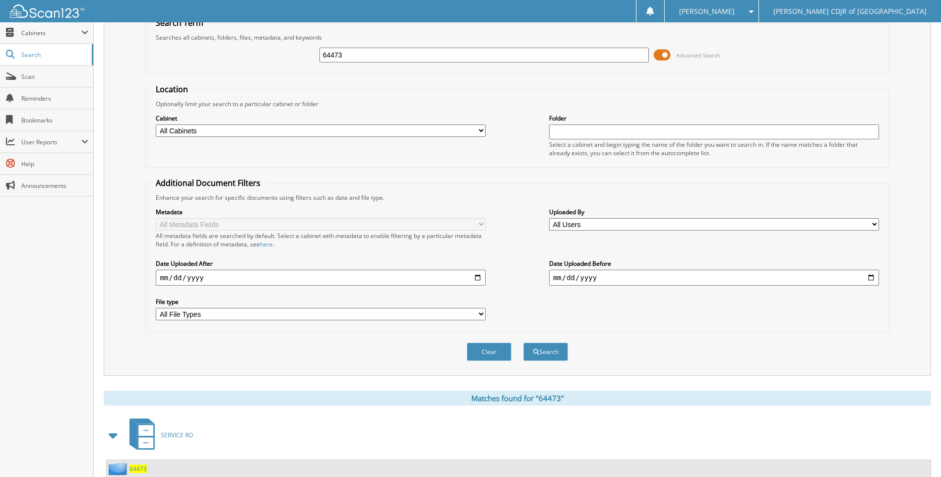
scroll to position [0, 0]
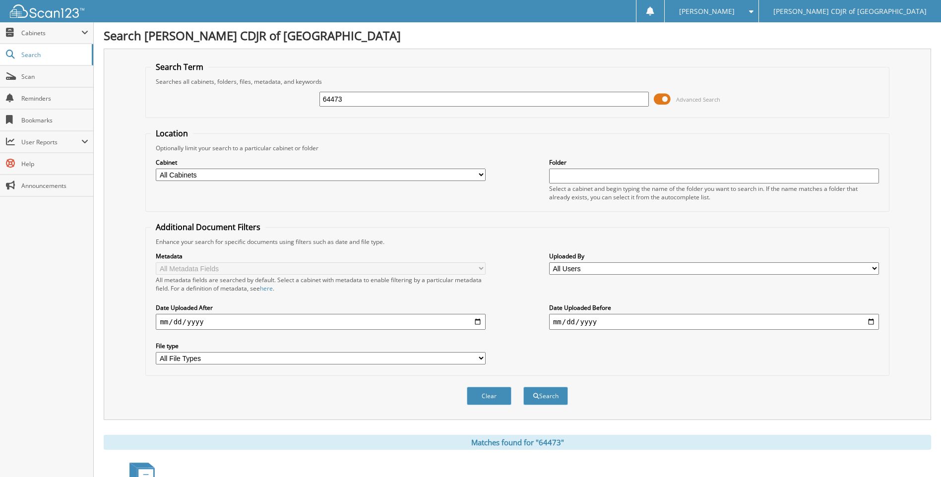
click at [359, 103] on input "64473" at bounding box center [484, 99] width 330 height 15
type input "6"
type input "64474"
click at [523, 387] on button "Search" at bounding box center [545, 396] width 45 height 18
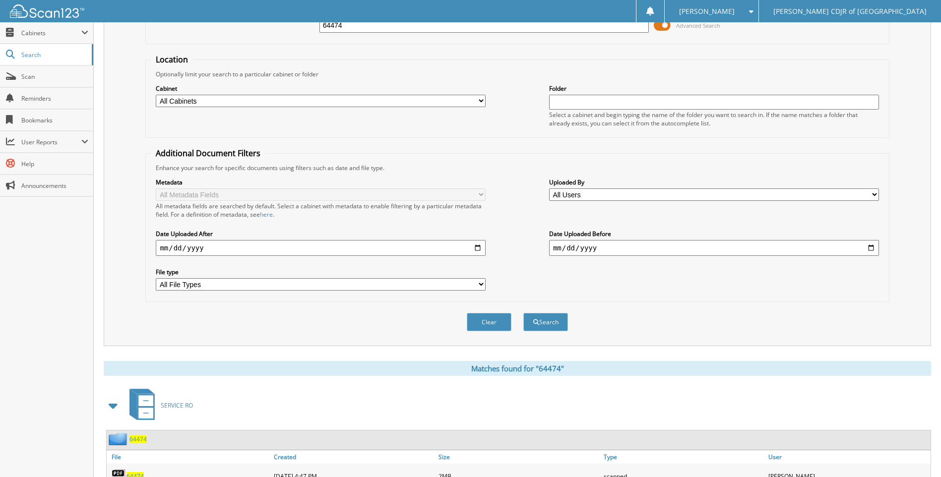
scroll to position [116, 0]
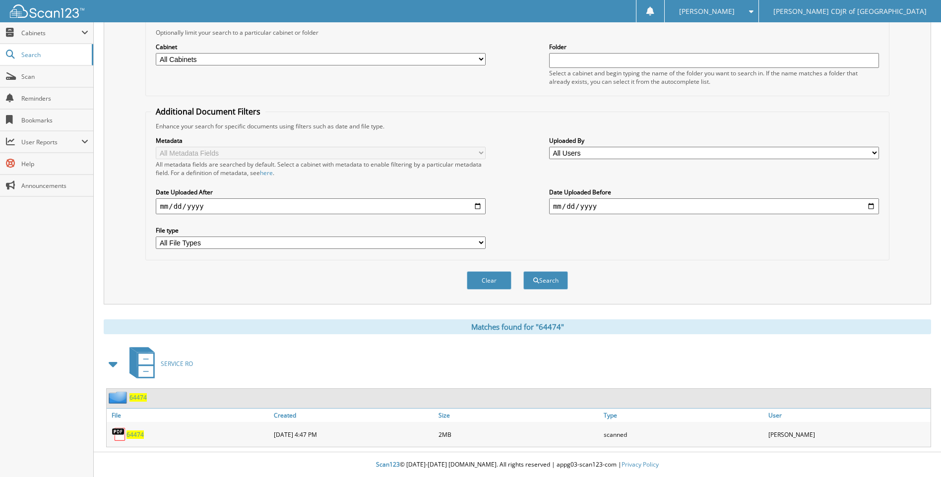
click at [132, 438] on span "64474" at bounding box center [134, 434] width 17 height 8
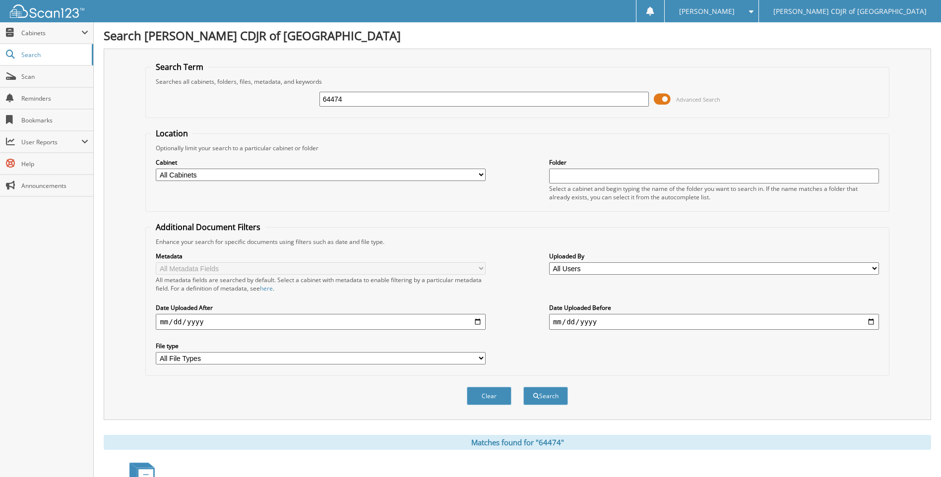
click at [360, 97] on input "64474" at bounding box center [484, 99] width 330 height 15
type input "6"
type input "64479"
click at [523, 387] on button "Search" at bounding box center [545, 396] width 45 height 18
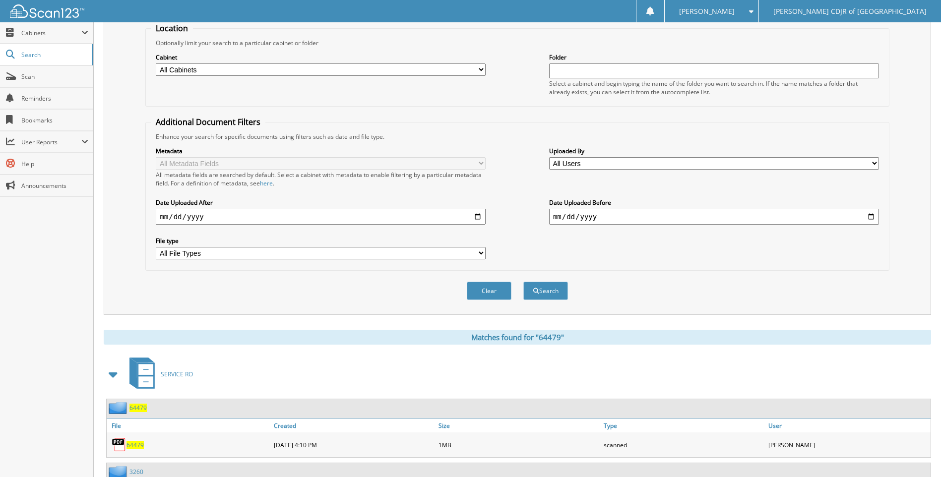
scroll to position [180, 0]
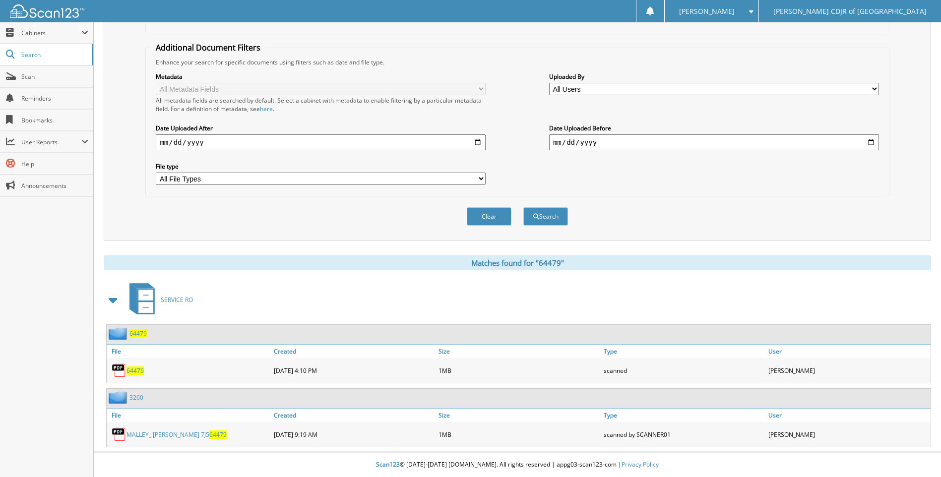
click at [138, 369] on span "64479" at bounding box center [134, 370] width 17 height 8
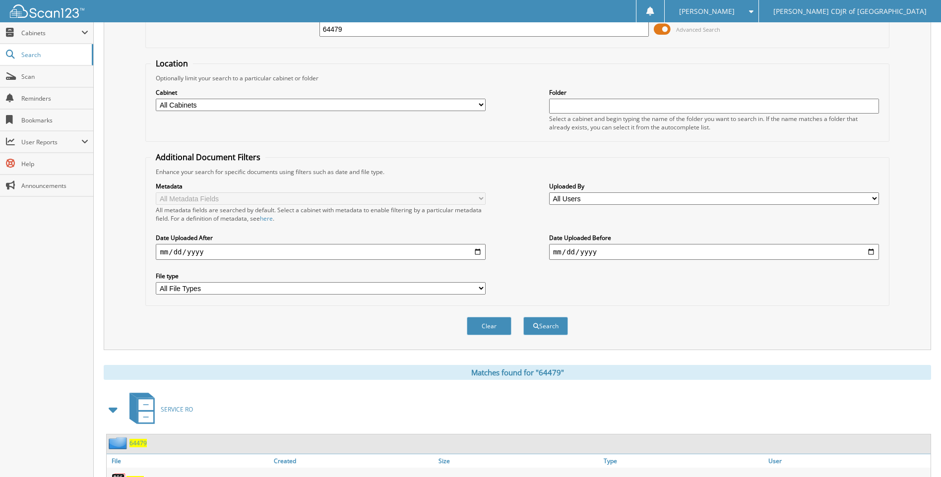
scroll to position [0, 0]
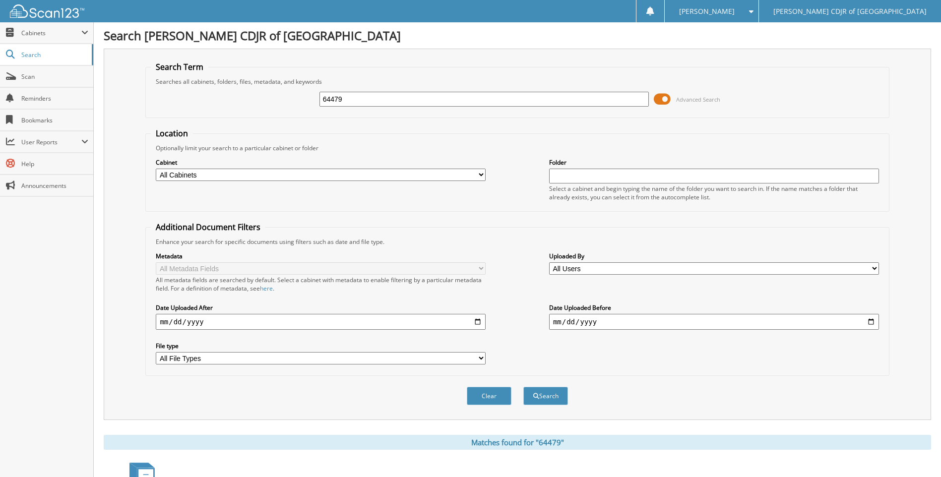
click at [360, 102] on input "64479" at bounding box center [484, 99] width 330 height 15
type input "6"
type input "64493"
click at [523, 387] on button "Search" at bounding box center [545, 396] width 45 height 18
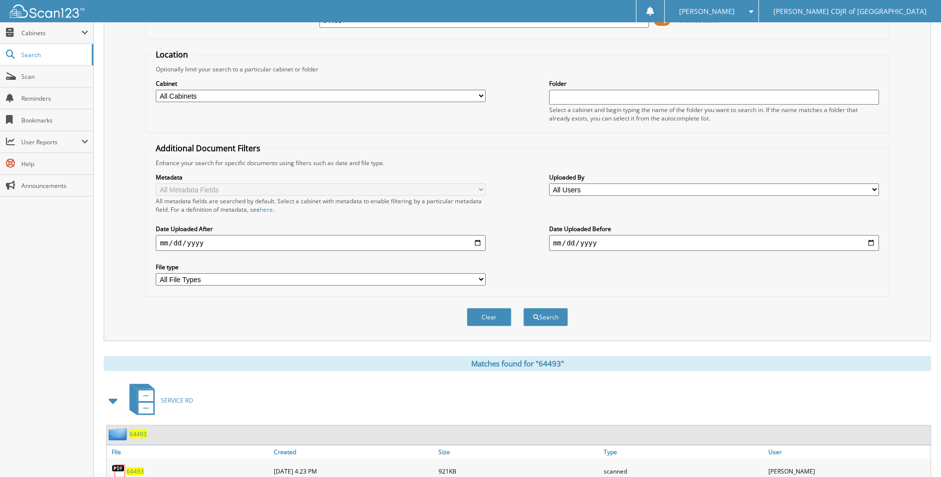
scroll to position [116, 0]
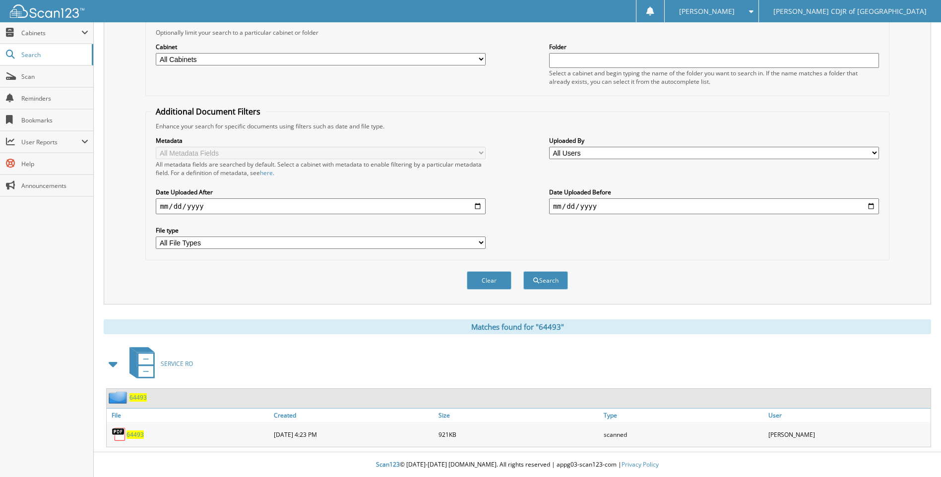
click at [138, 438] on span "64493" at bounding box center [134, 434] width 17 height 8
click at [31, 80] on span "Scan" at bounding box center [54, 76] width 67 height 8
